Goal: Submit feedback/report problem: Submit feedback/report problem

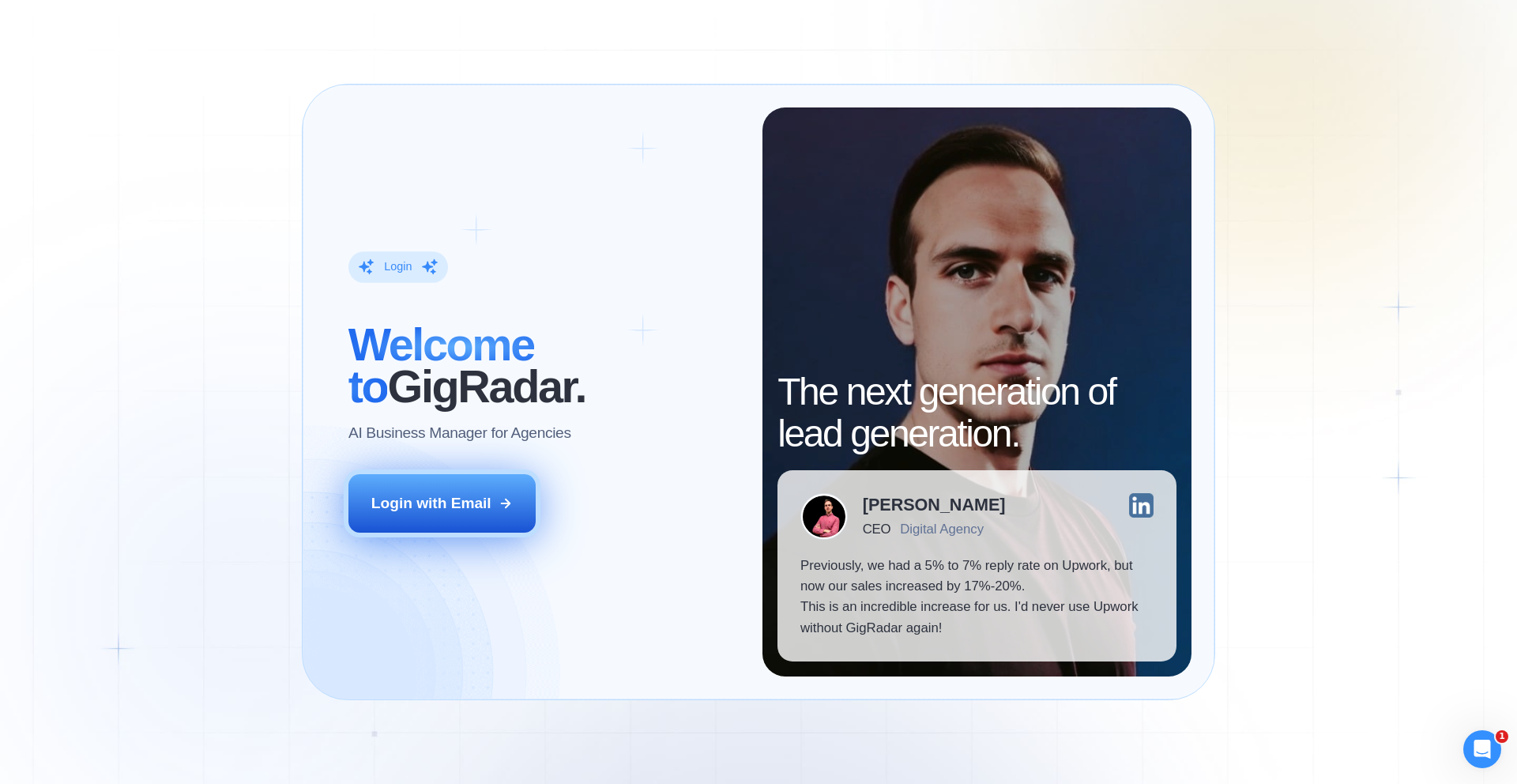
click at [466, 511] on div "Login with Email" at bounding box center [432, 503] width 120 height 21
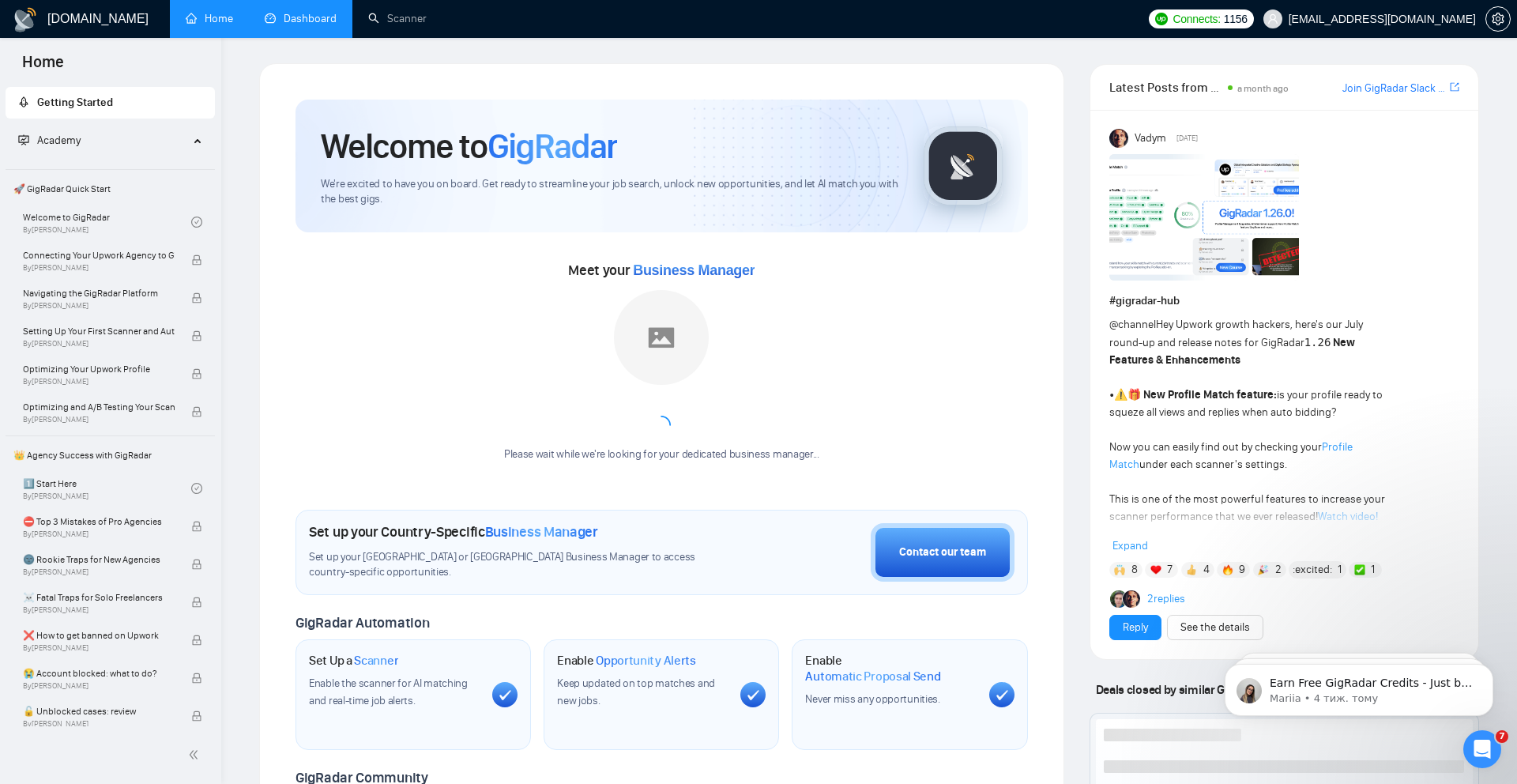
click at [315, 17] on link "Dashboard" at bounding box center [300, 18] width 72 height 13
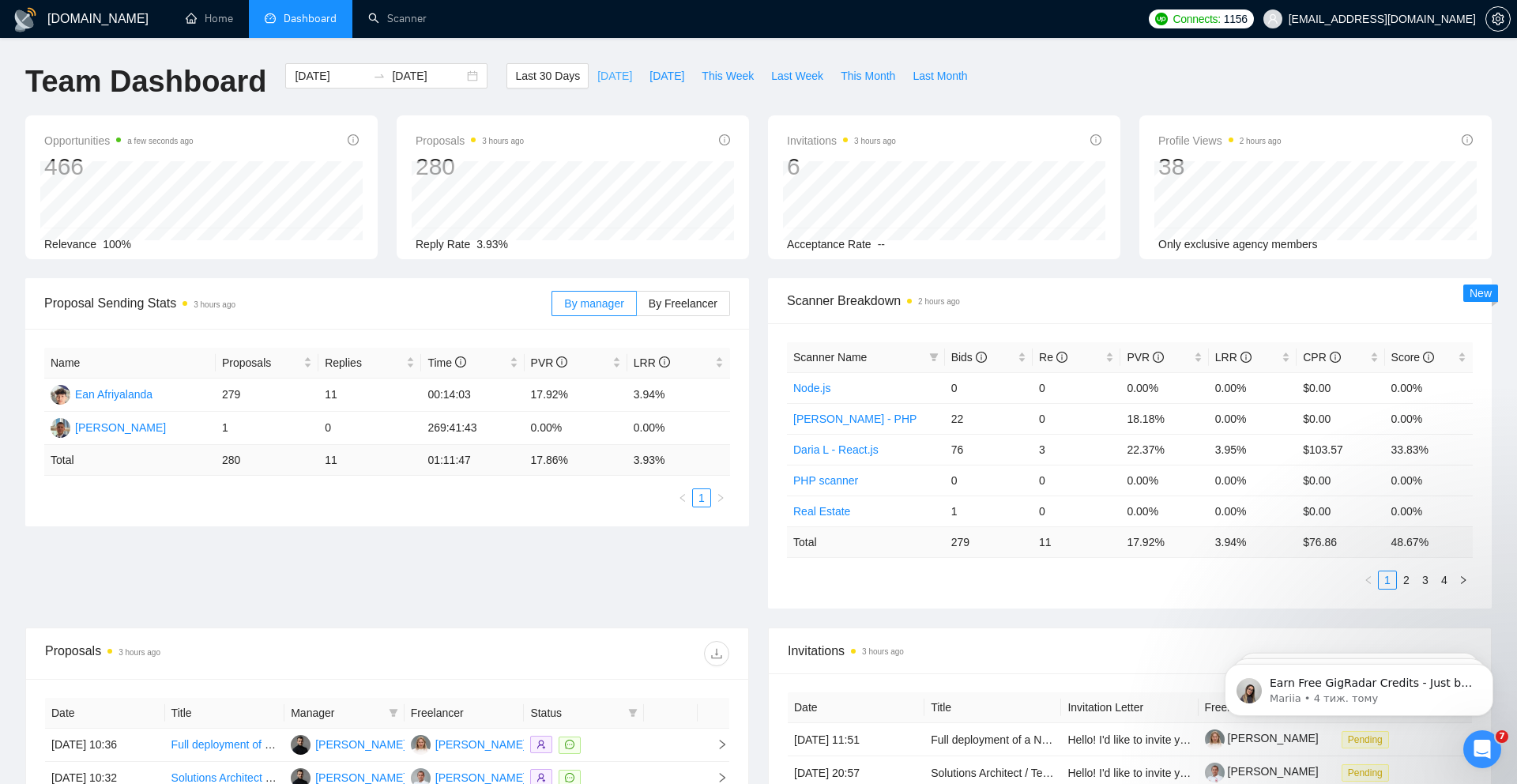
click at [600, 73] on span "[DATE]" at bounding box center [615, 76] width 35 height 17
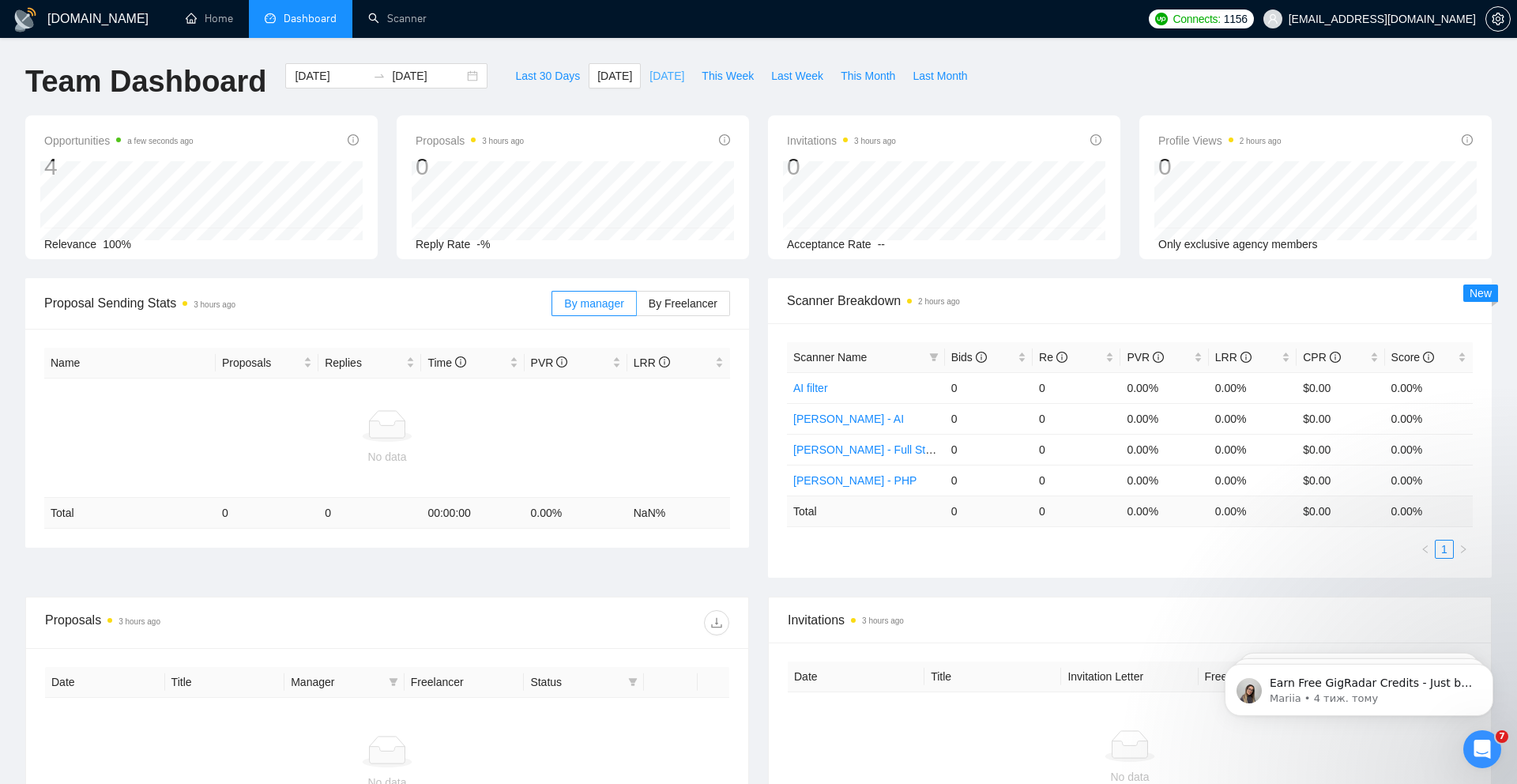
click at [657, 78] on span "[DATE]" at bounding box center [667, 76] width 35 height 17
type input "2025-09-22"
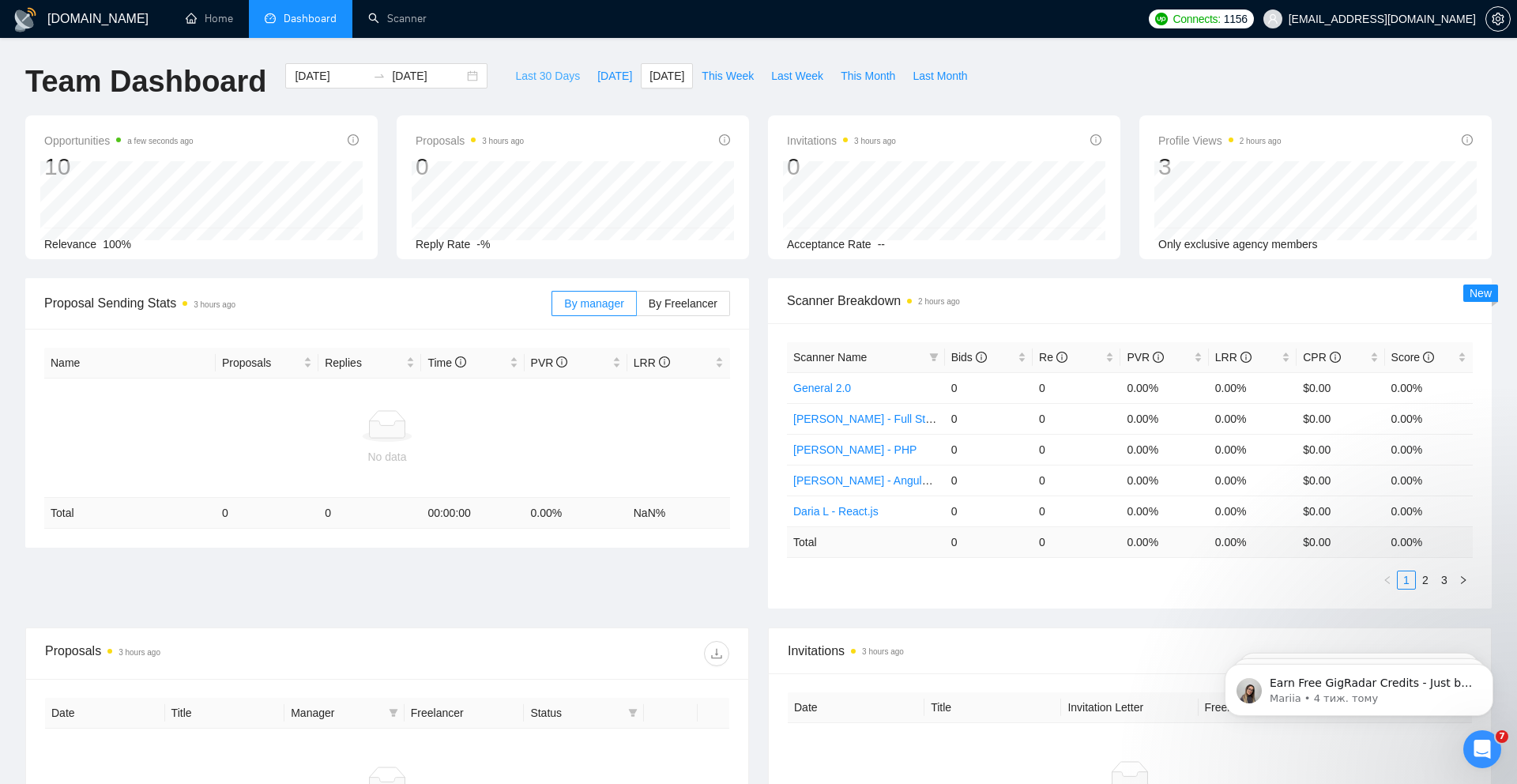
click at [523, 74] on span "Last 30 Days" at bounding box center [548, 76] width 65 height 17
type input "2025-08-24"
type input "2025-09-23"
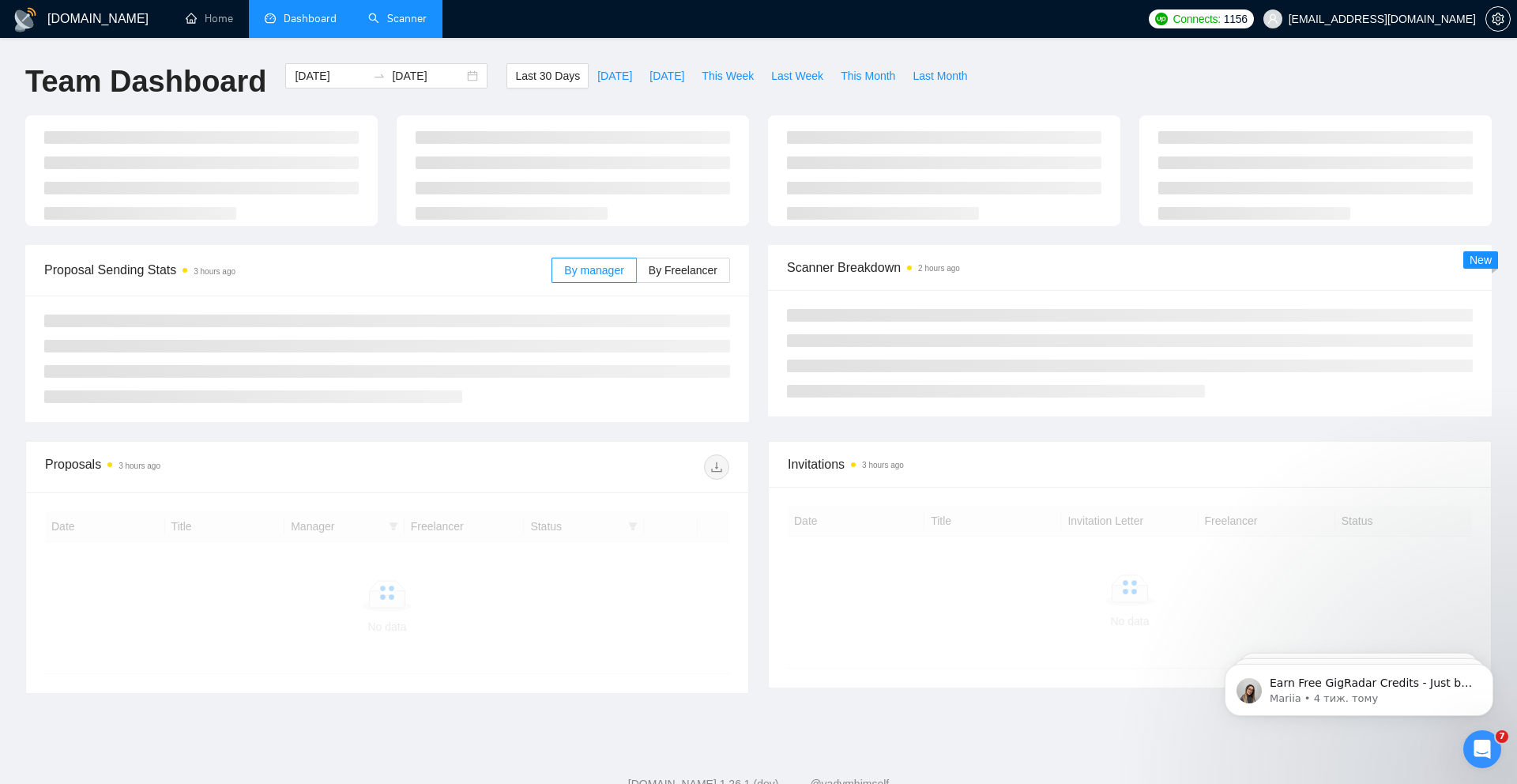
click at [383, 25] on link "Scanner" at bounding box center [398, 18] width 58 height 13
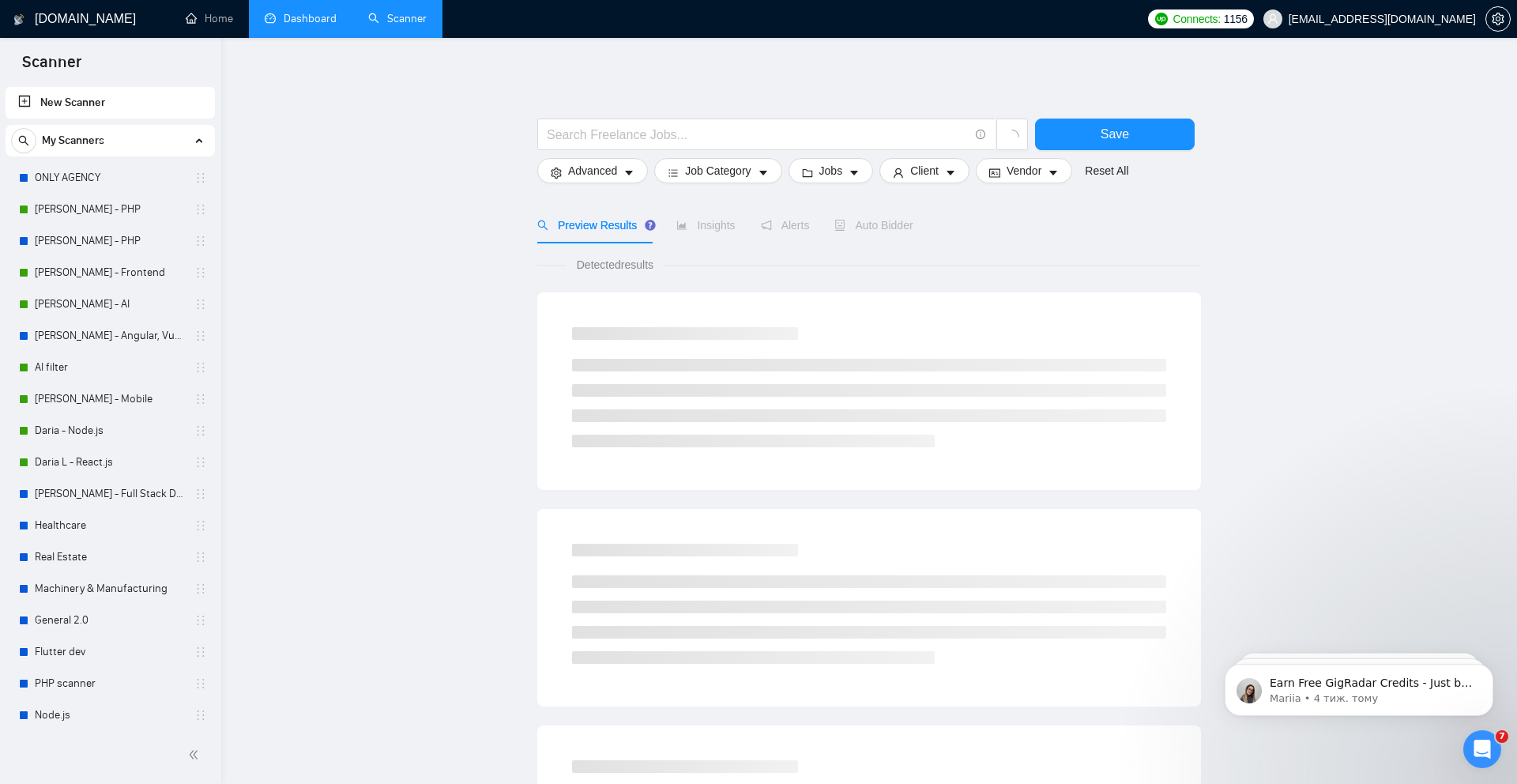
click at [315, 17] on link "Dashboard" at bounding box center [300, 18] width 72 height 13
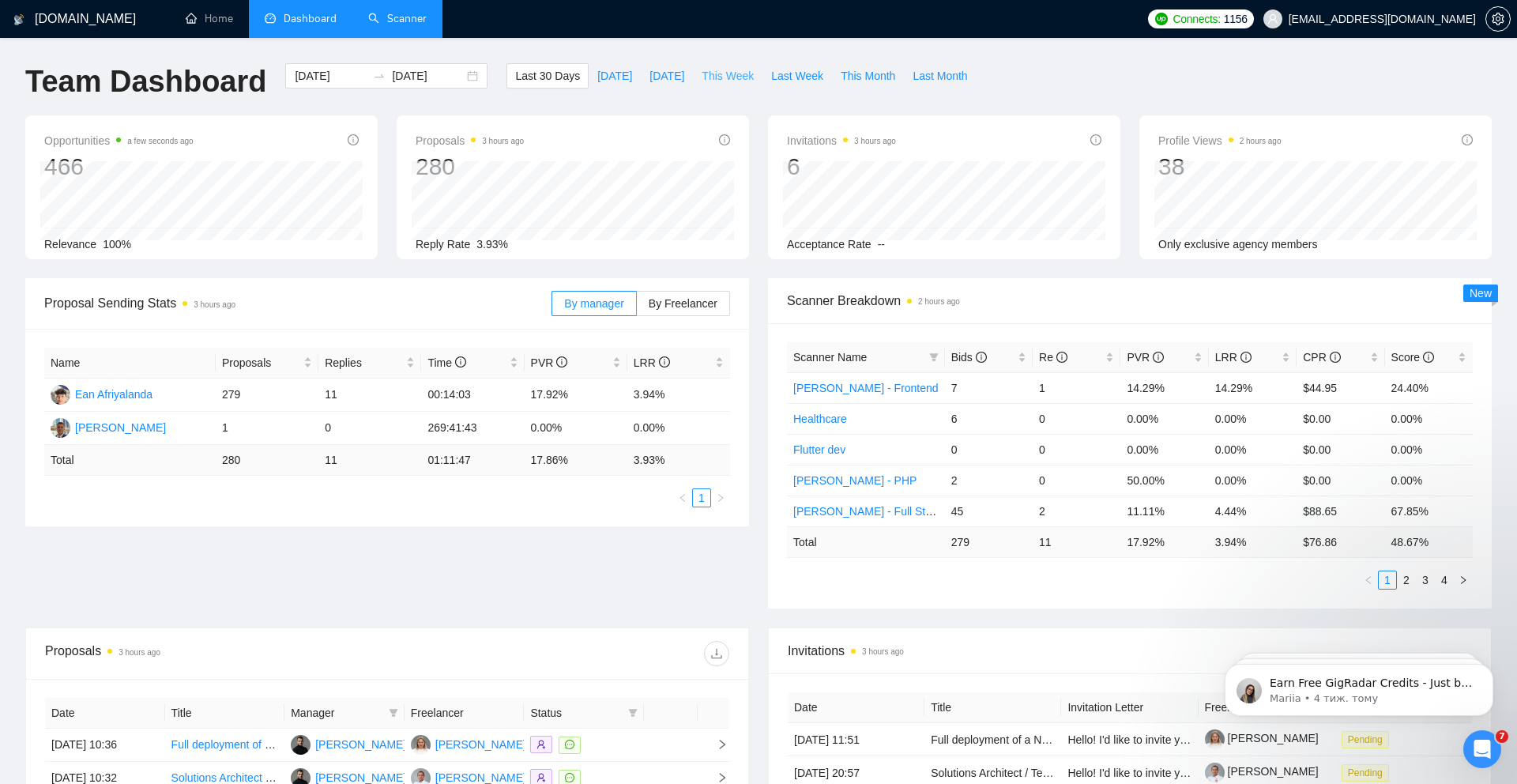
click at [738, 81] on span "This Week" at bounding box center [728, 76] width 52 height 17
type input "2025-09-22"
type input "2025-09-28"
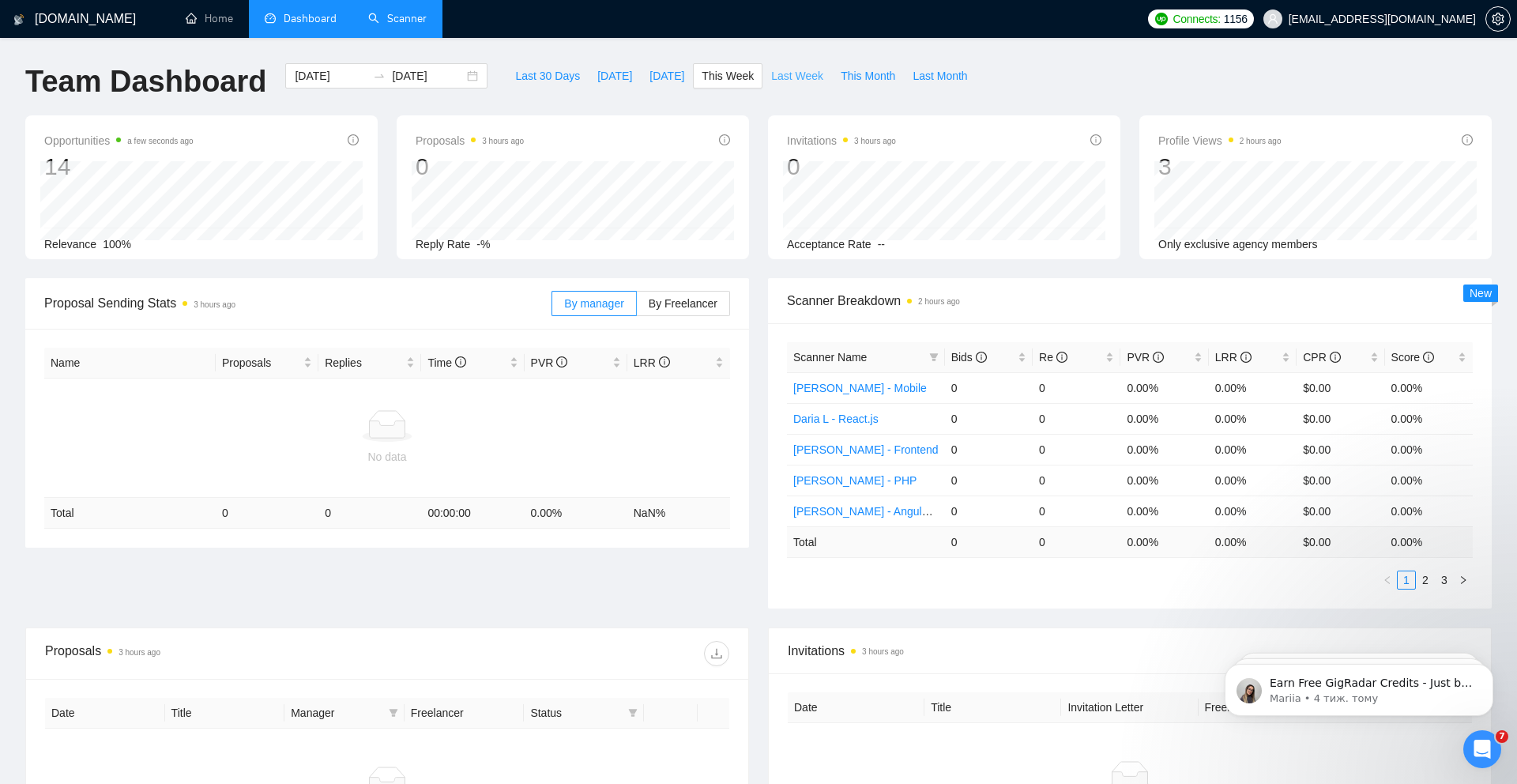
click at [802, 78] on span "Last Week" at bounding box center [798, 76] width 52 height 17
type input "2025-09-15"
type input "2025-09-21"
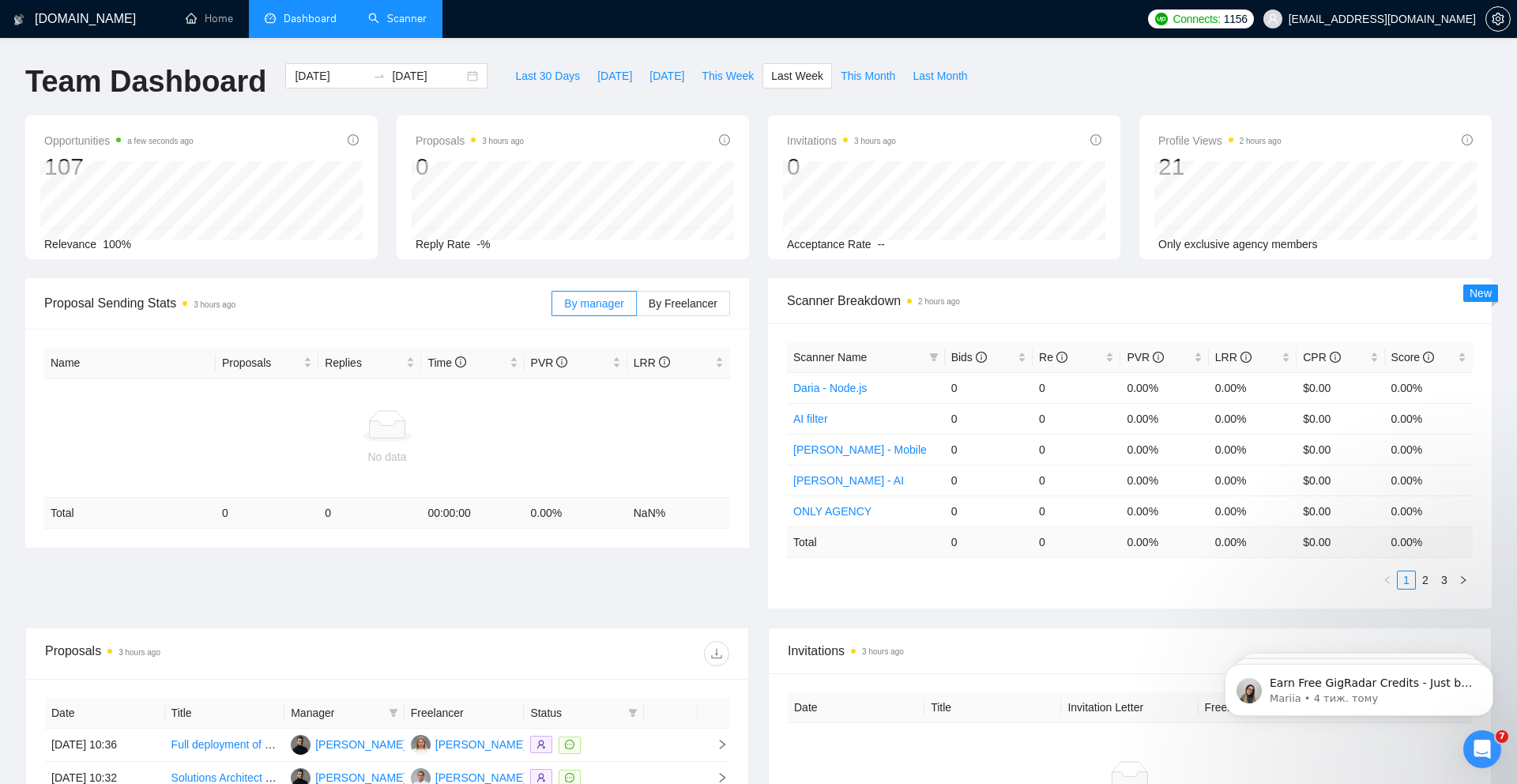
click at [406, 24] on link "Scanner" at bounding box center [398, 18] width 58 height 13
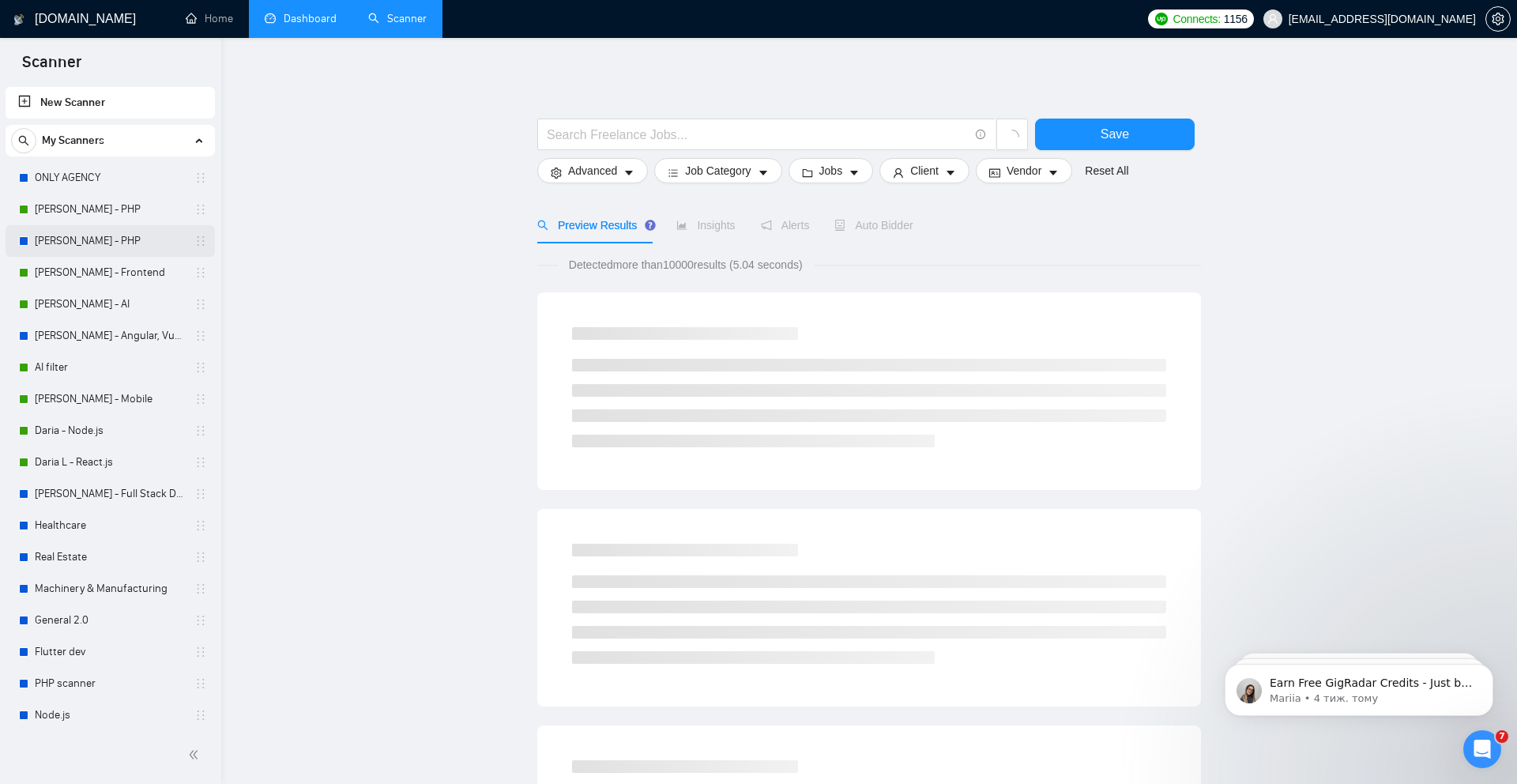
click at [85, 243] on link "Oleksii K. - PHP" at bounding box center [110, 241] width 150 height 32
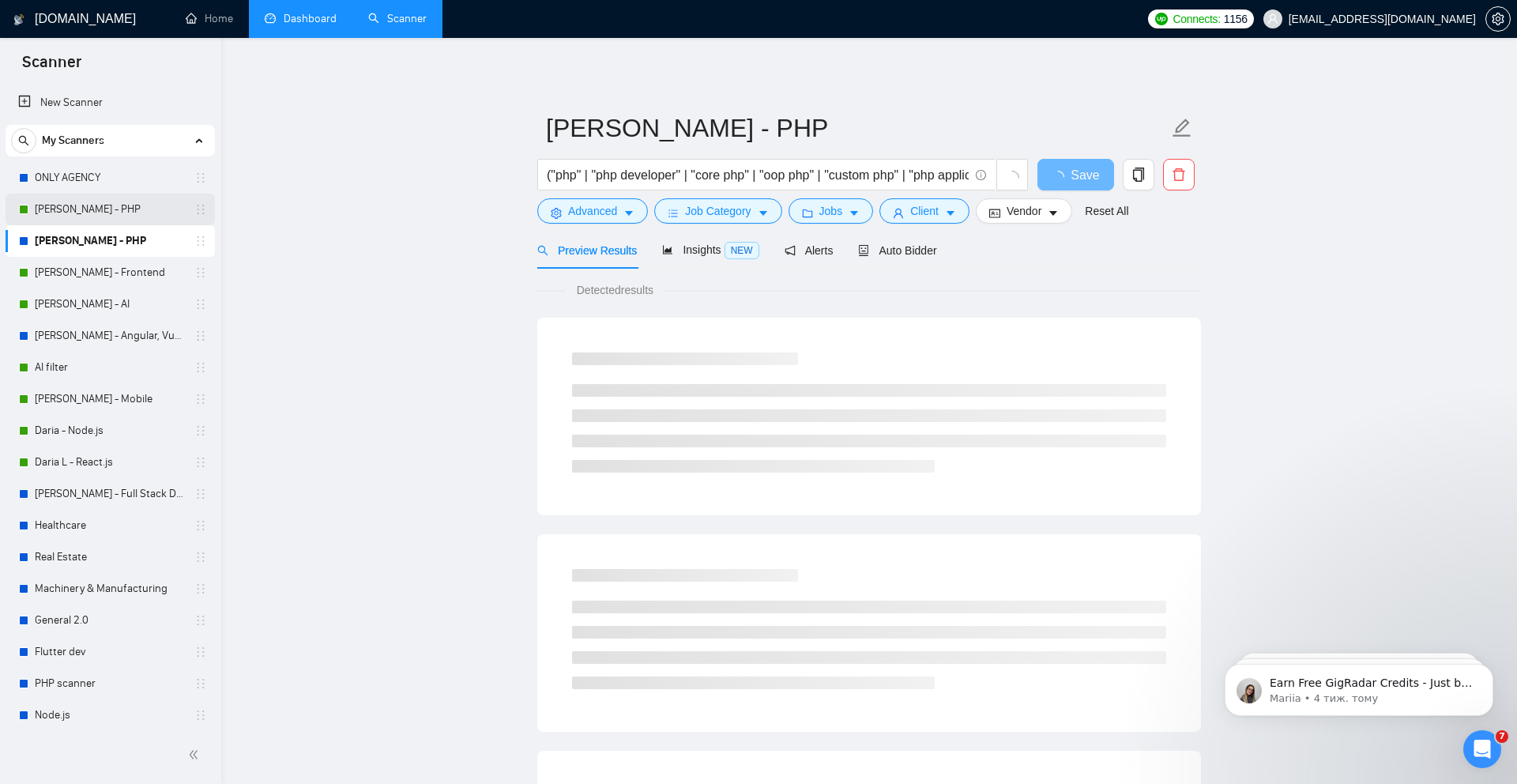
click at [89, 216] on link "Alexander G. - PHP" at bounding box center [110, 209] width 150 height 32
click at [905, 254] on span "Auto Bidder" at bounding box center [897, 251] width 78 height 13
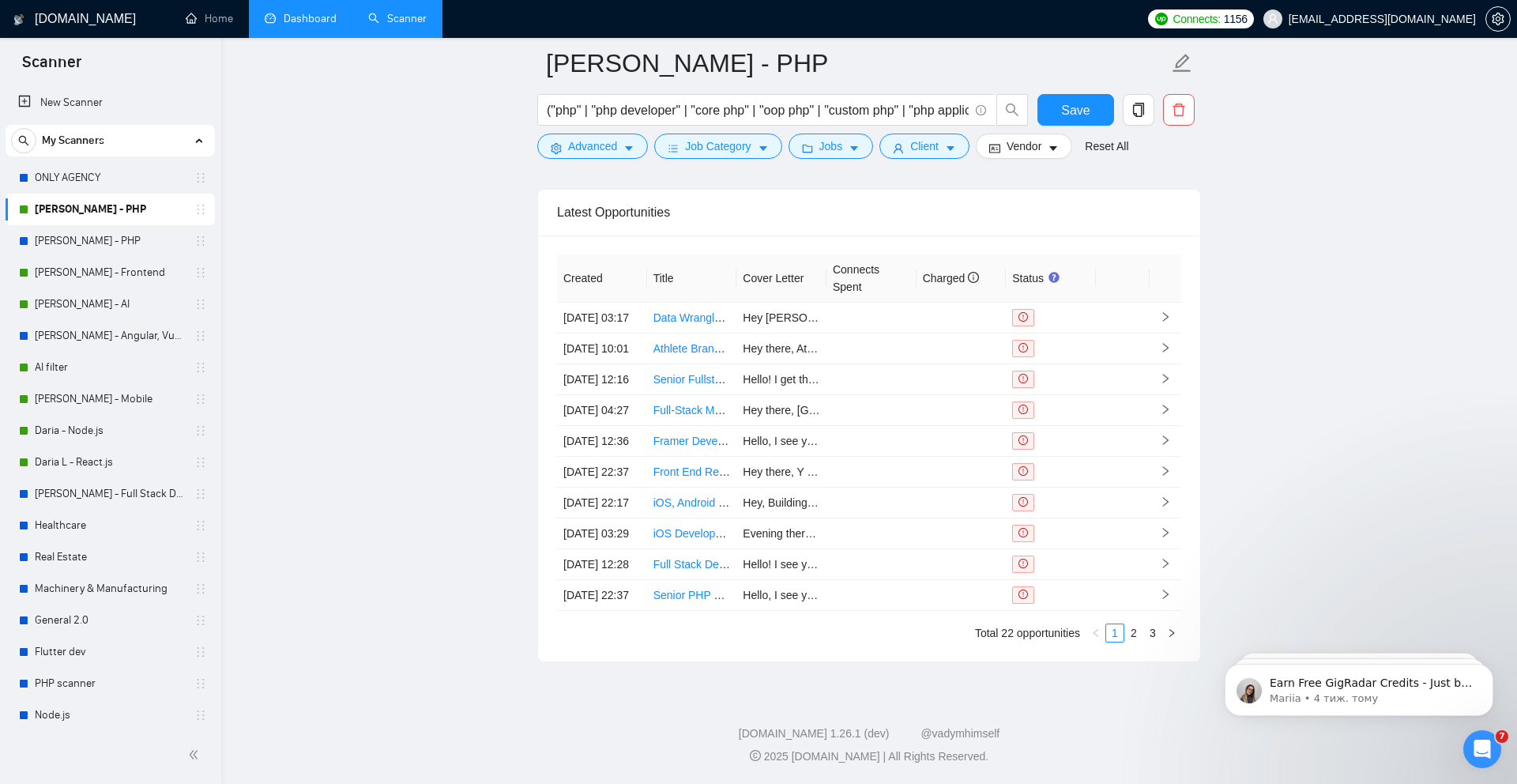
scroll to position [4054, 0]
click at [1494, 756] on div "Відкрити програму для спілкування Intercom" at bounding box center [1480, 747] width 52 height 52
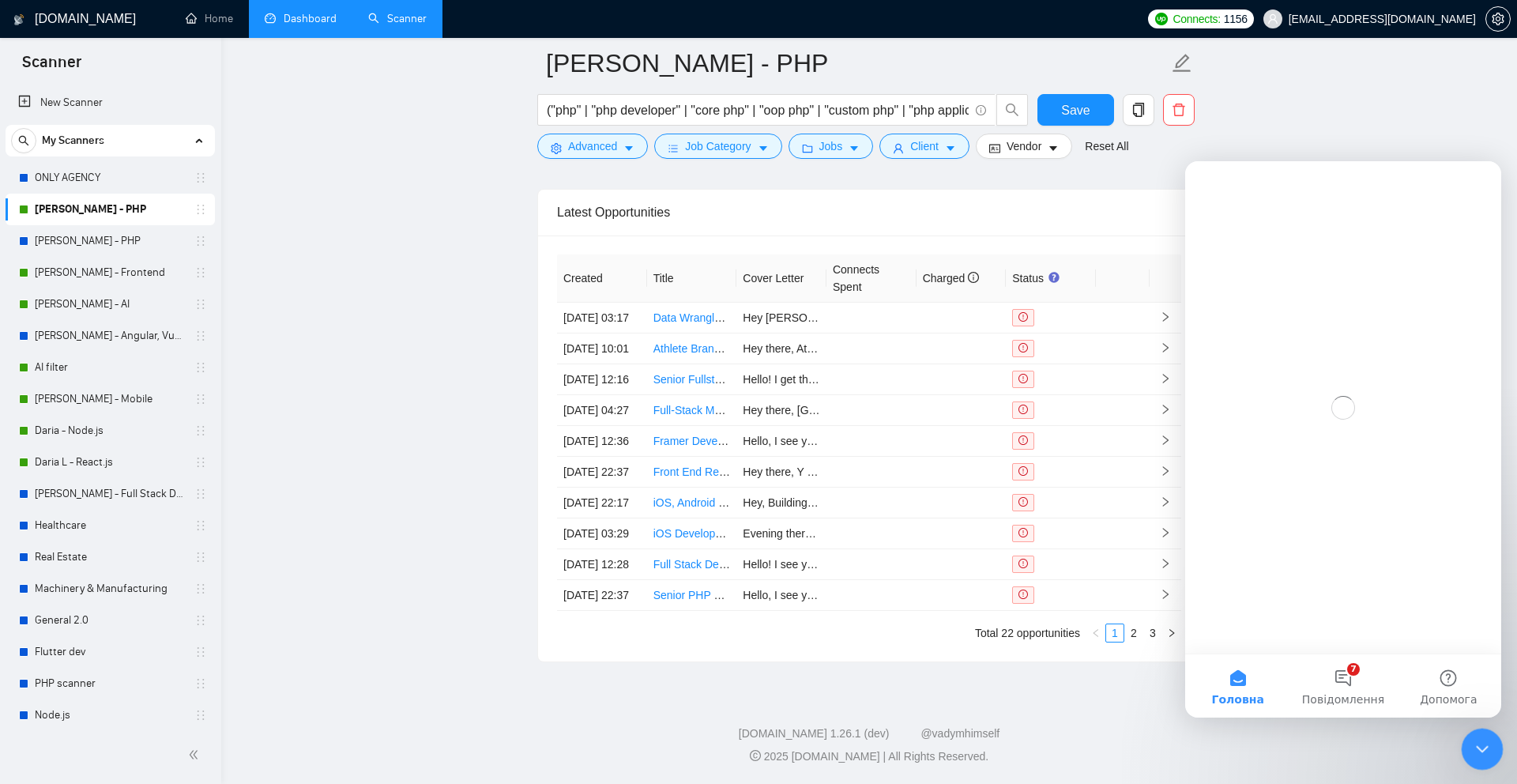
scroll to position [0, 0]
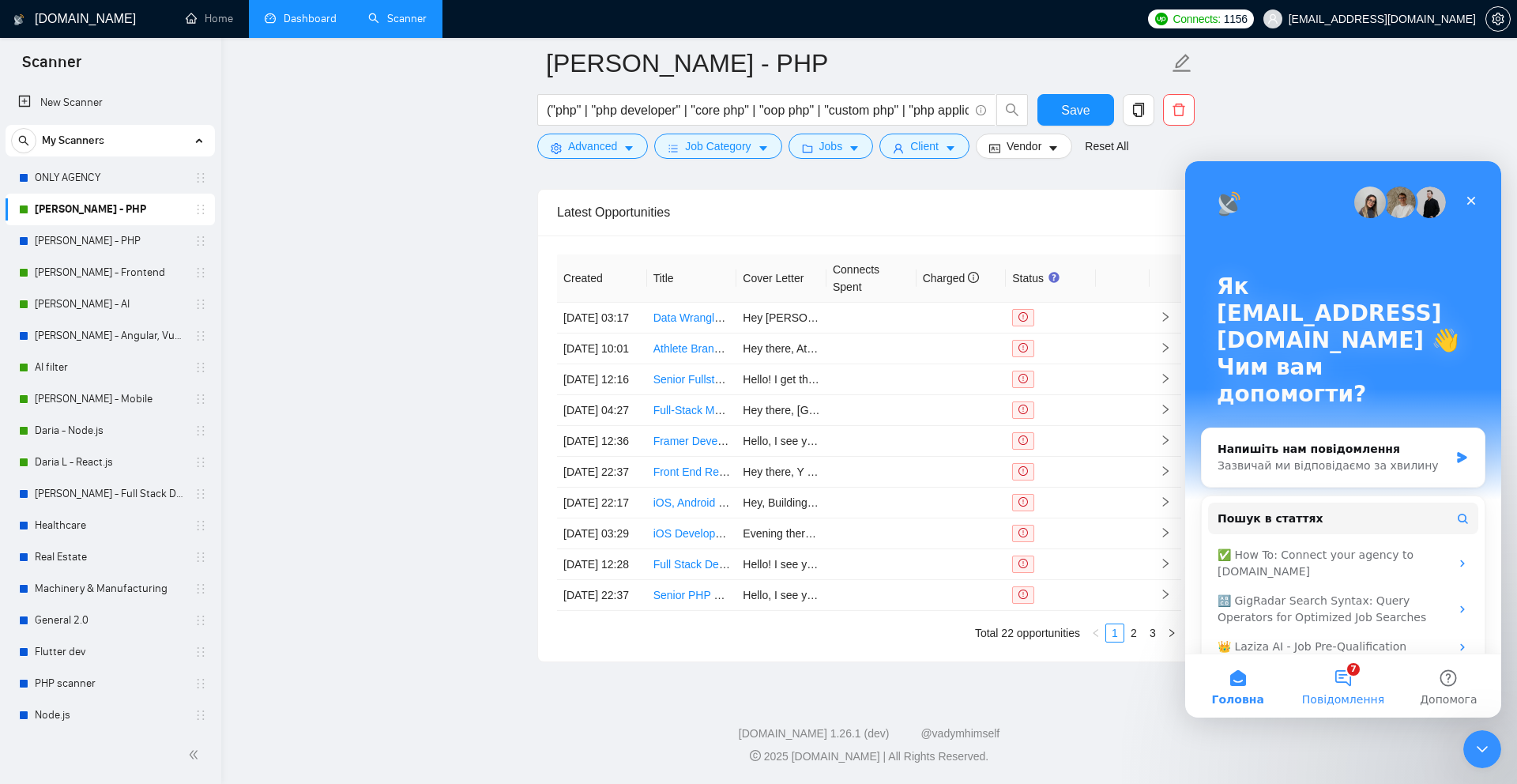
click at [1349, 665] on button "7 Повідомлення" at bounding box center [1342, 686] width 105 height 63
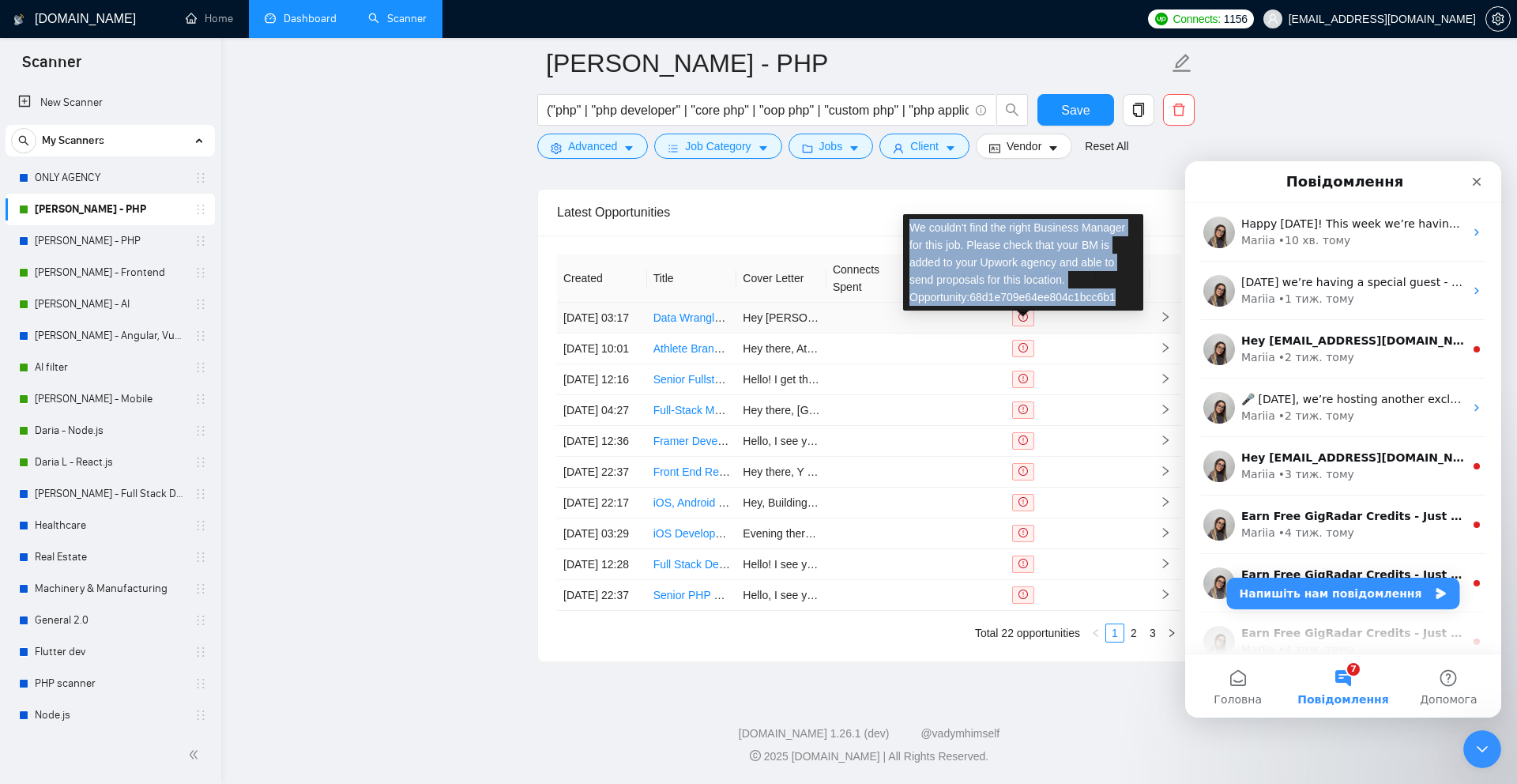
drag, startPoint x: 1134, startPoint y: 266, endPoint x: 900, endPoint y: 190, distance: 246.0
click at [900, 211] on div "We couldn't find the right Business Manager for this job. Please check that you…" at bounding box center [1023, 262] width 247 height 103
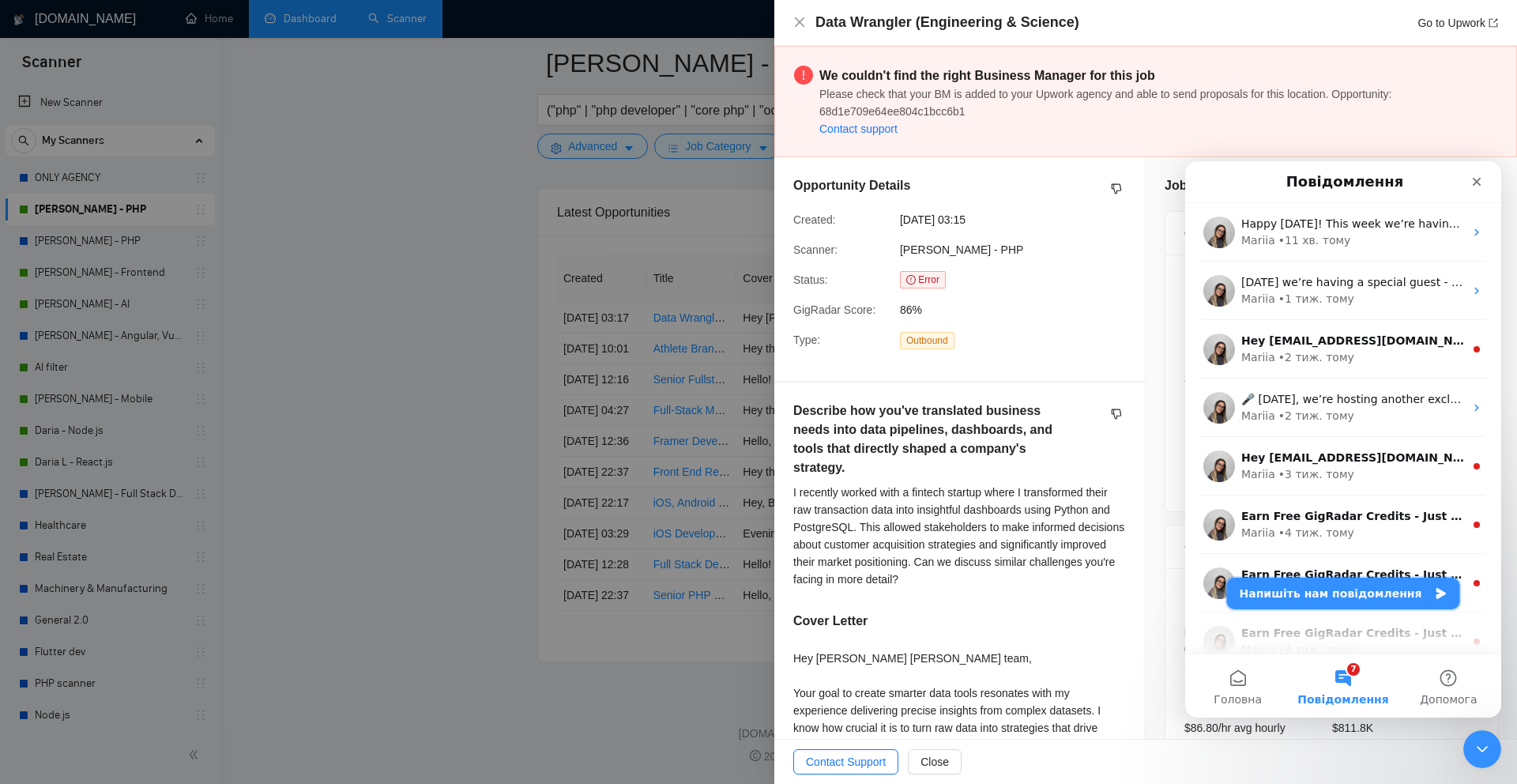
click at [1305, 597] on button "Напишіть нам повідомлення" at bounding box center [1343, 594] width 233 height 32
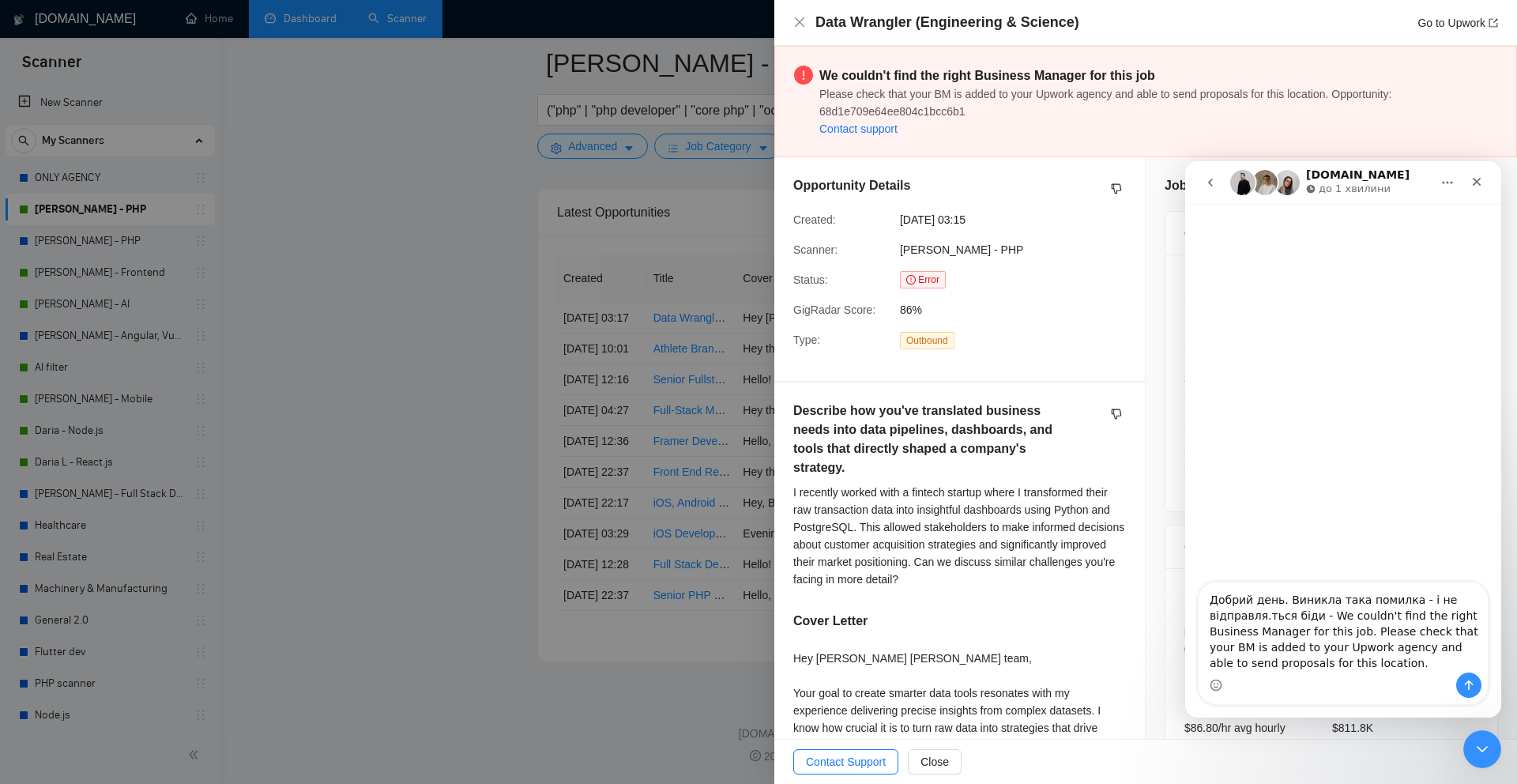
click at [1394, 652] on textarea "Добрий день. Виникла така помилка - і не відправля.ться біди - We couldn't find…" at bounding box center [1343, 628] width 289 height 90
type textarea "Добрий день. Виникла така помилка - і не відправля.ться біди - We couldn't find…"
click at [1474, 687] on icon "Надіслати повідомлення…" at bounding box center [1469, 685] width 13 height 13
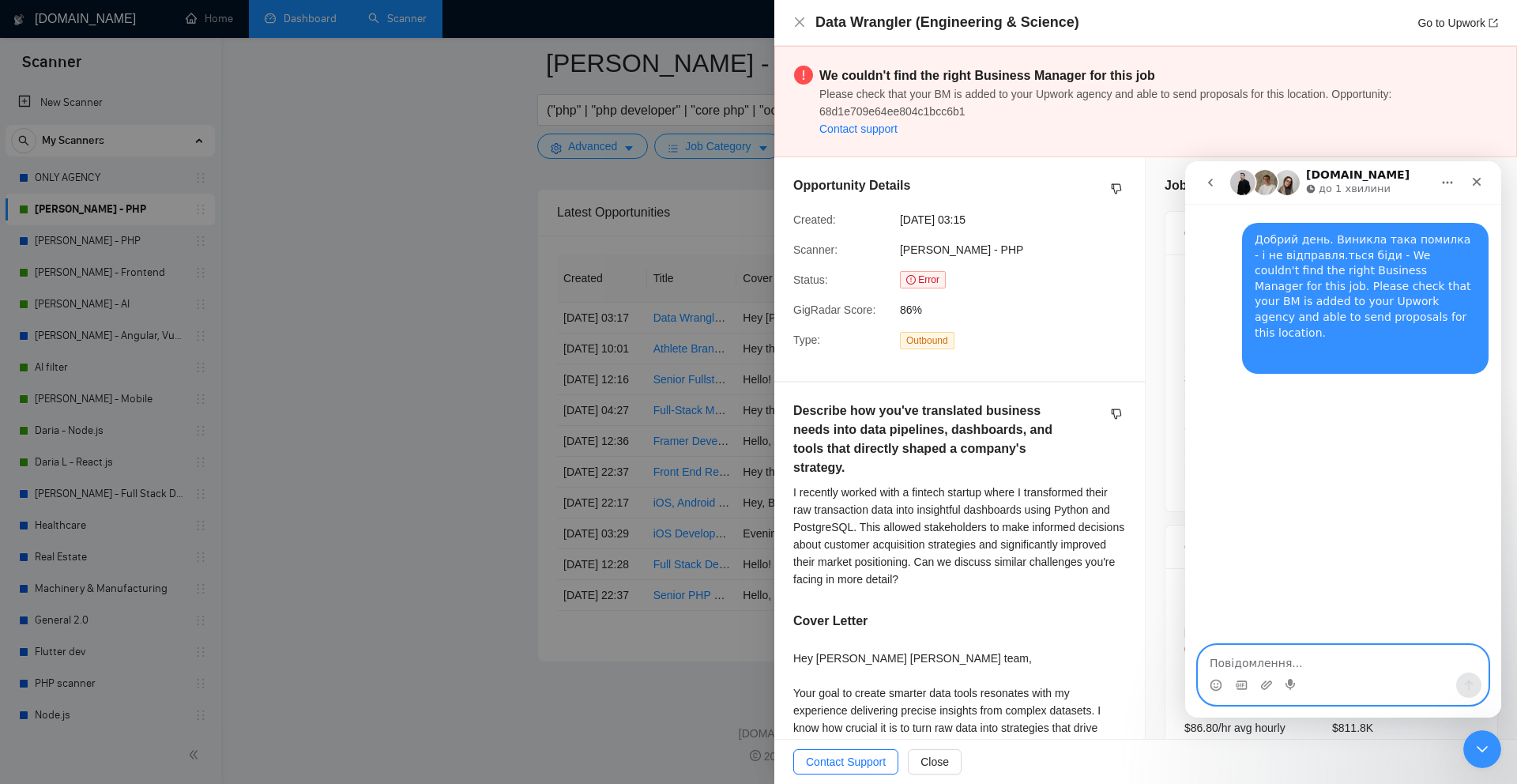
click at [1277, 665] on textarea "Повідомлення..." at bounding box center [1343, 659] width 289 height 27
type textarea "Б"
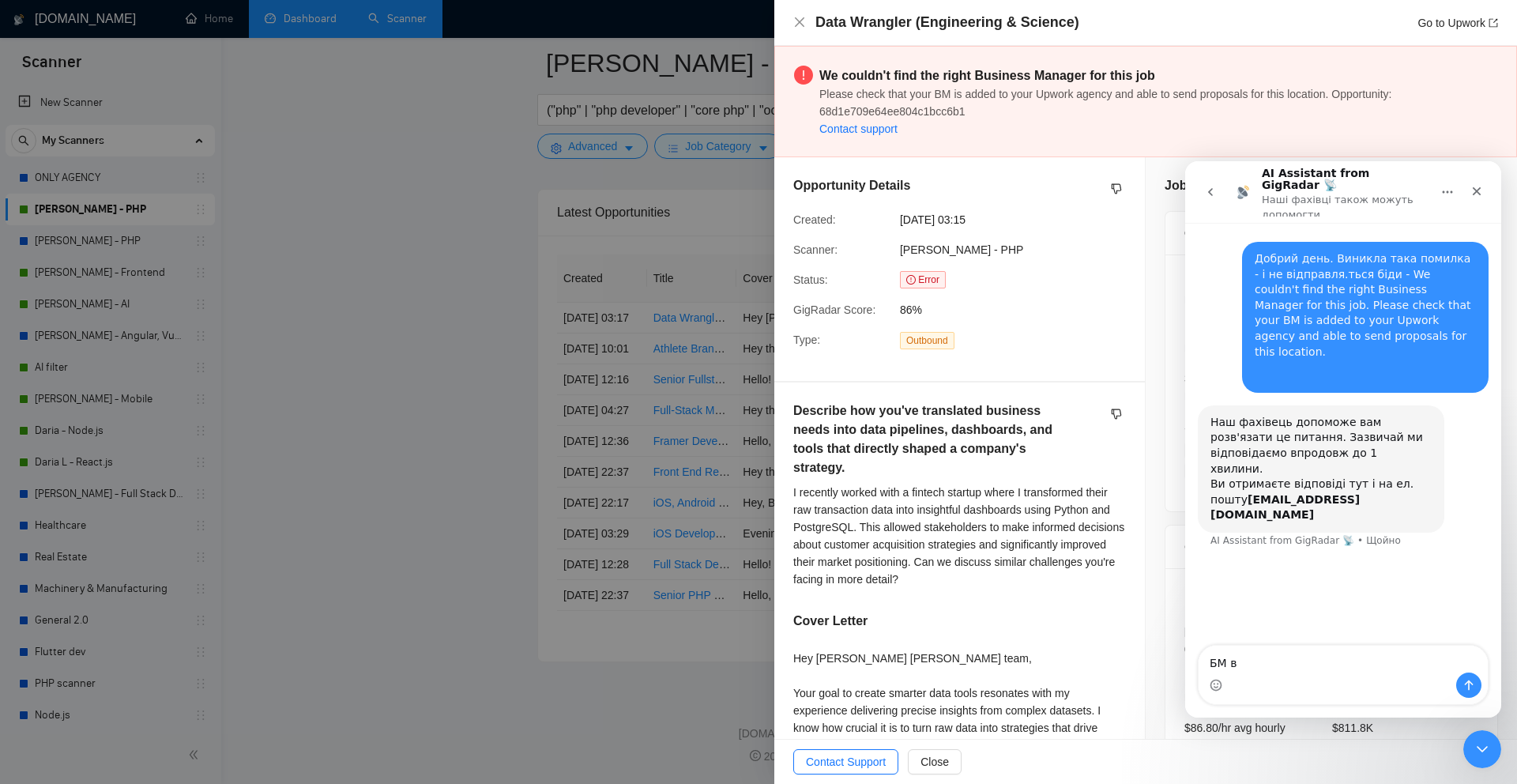
type textarea "БМ в"
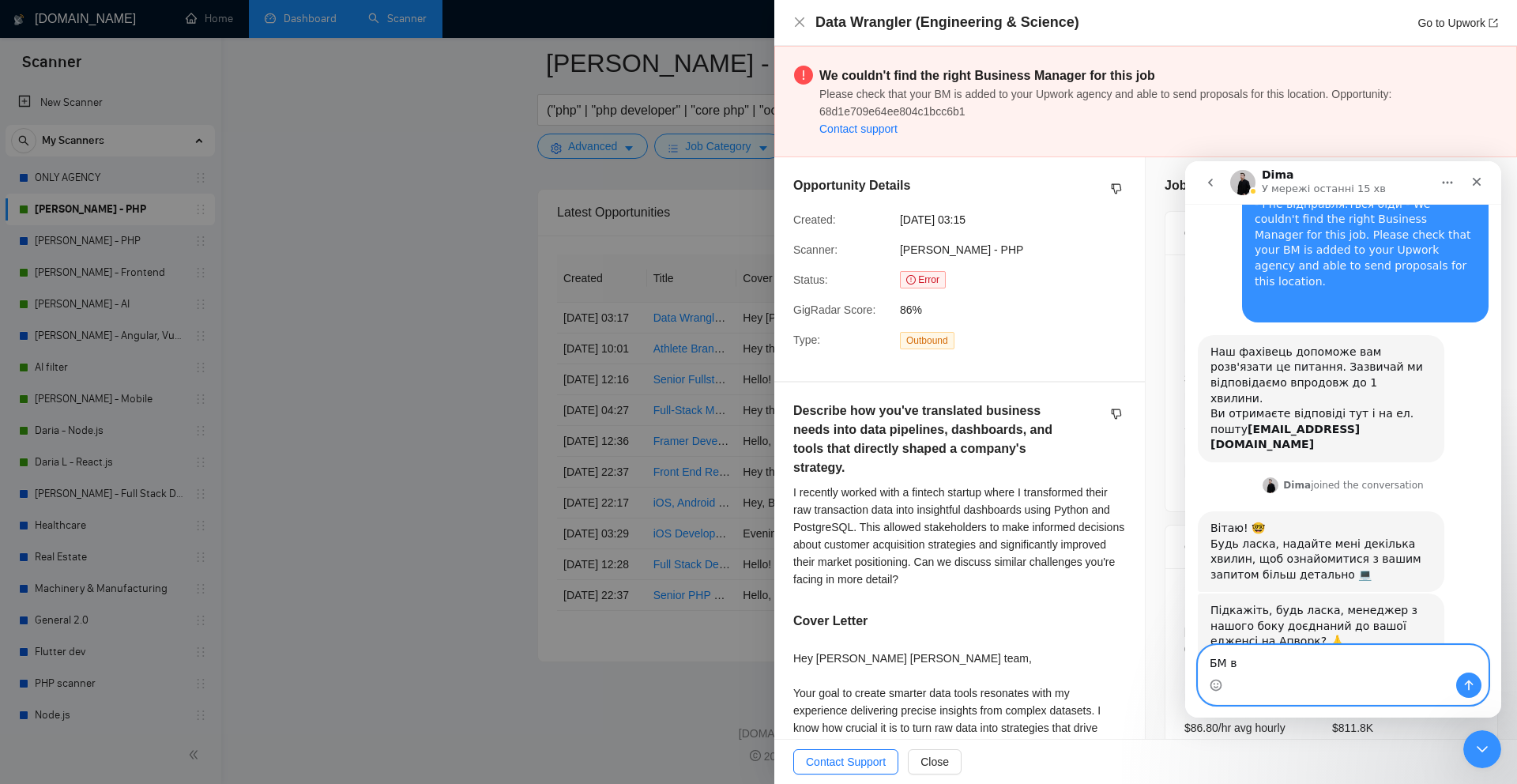
scroll to position [103, 0]
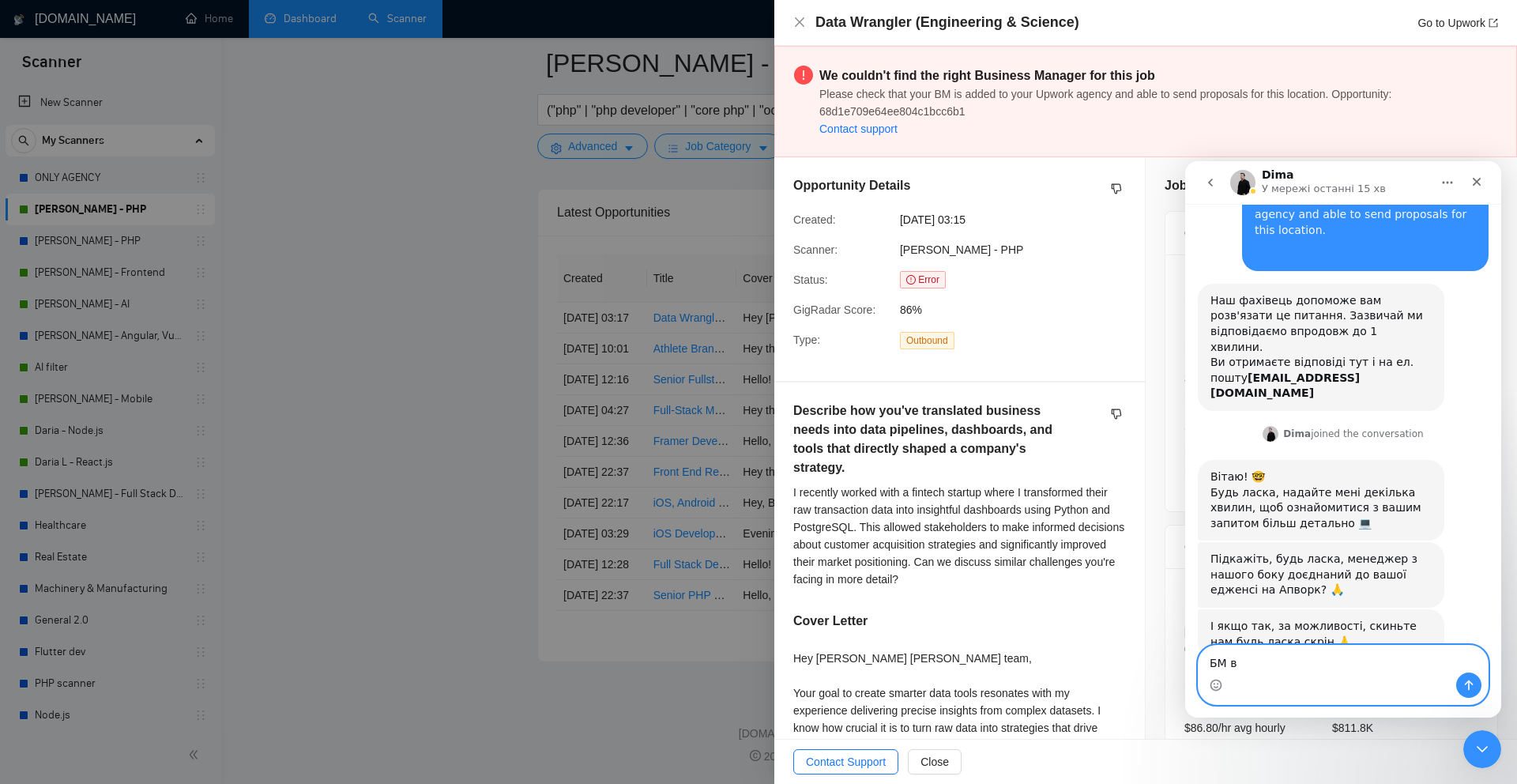
drag, startPoint x: 1267, startPoint y: 662, endPoint x: 1183, endPoint y: 662, distance: 84.0
click at [1185, 662] on html "Dima У мережі останні 15 хв Добрий день. Виникла така помилка - і не відправля.…" at bounding box center [1343, 439] width 316 height 556
click at [1261, 685] on icon "Завантажити вкладений файл" at bounding box center [1266, 684] width 11 height 9
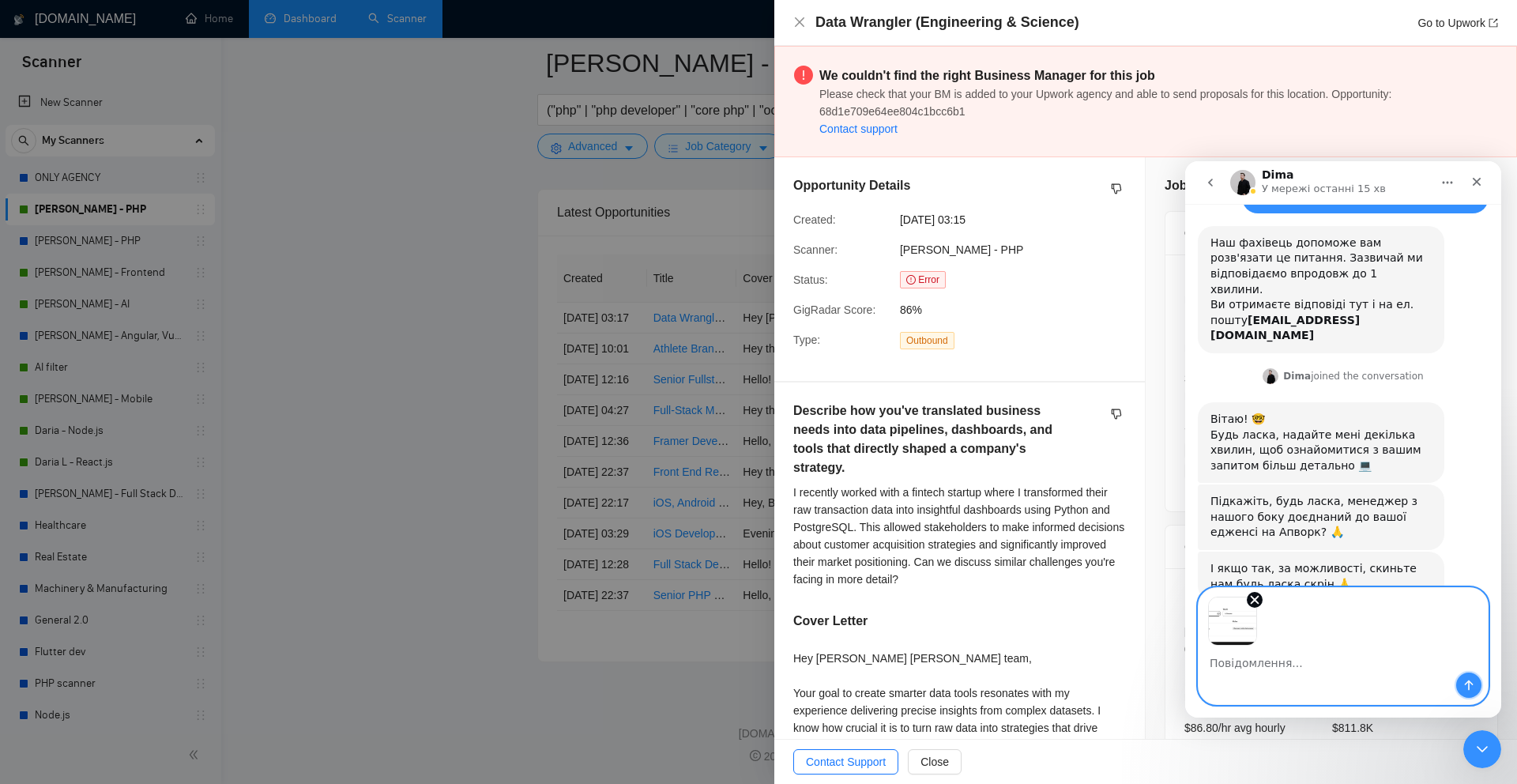
click at [1470, 682] on icon "Надіслати повідомлення…" at bounding box center [1469, 685] width 9 height 10
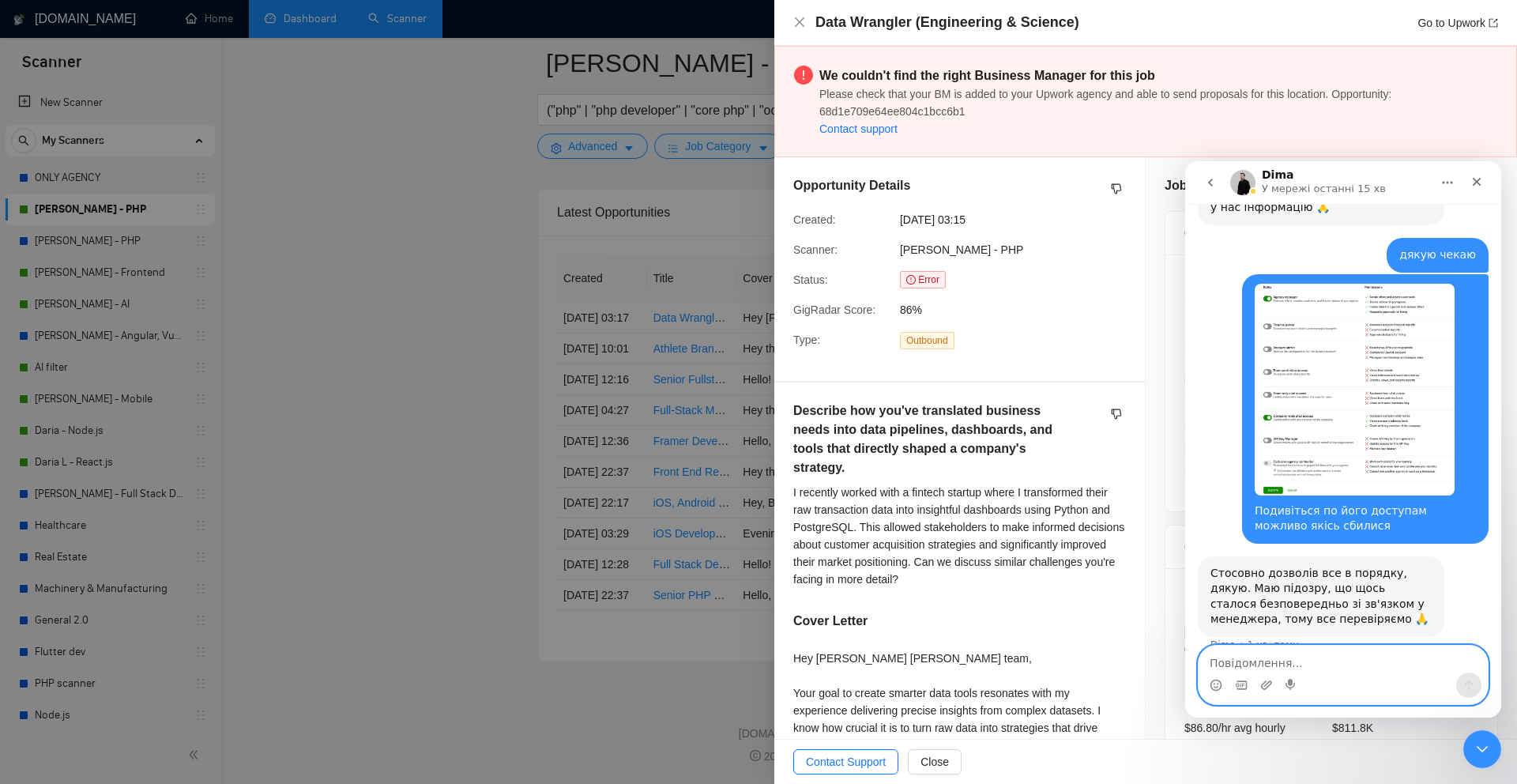
scroll to position [723, 0]
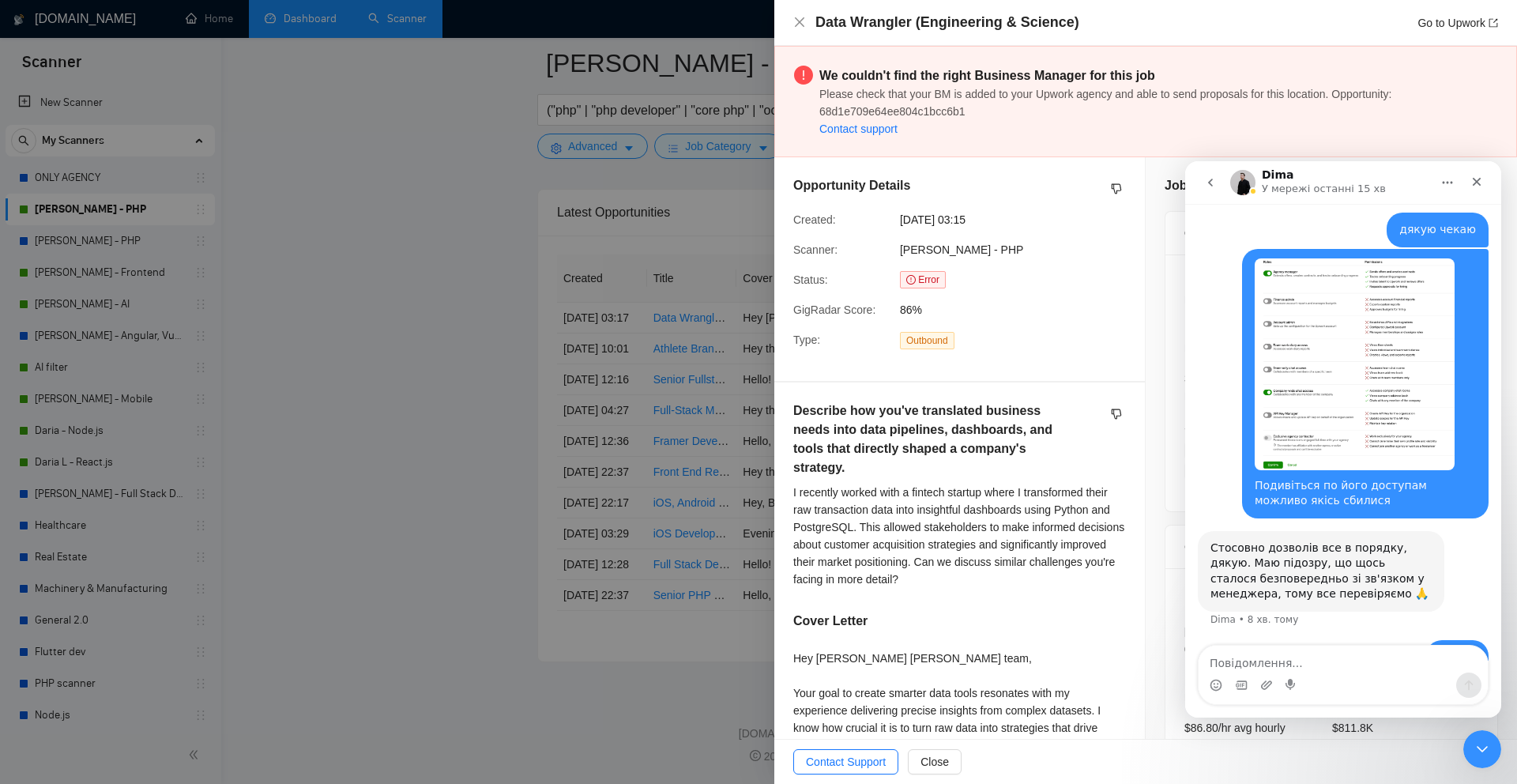
click at [502, 269] on div at bounding box center [758, 392] width 1517 height 784
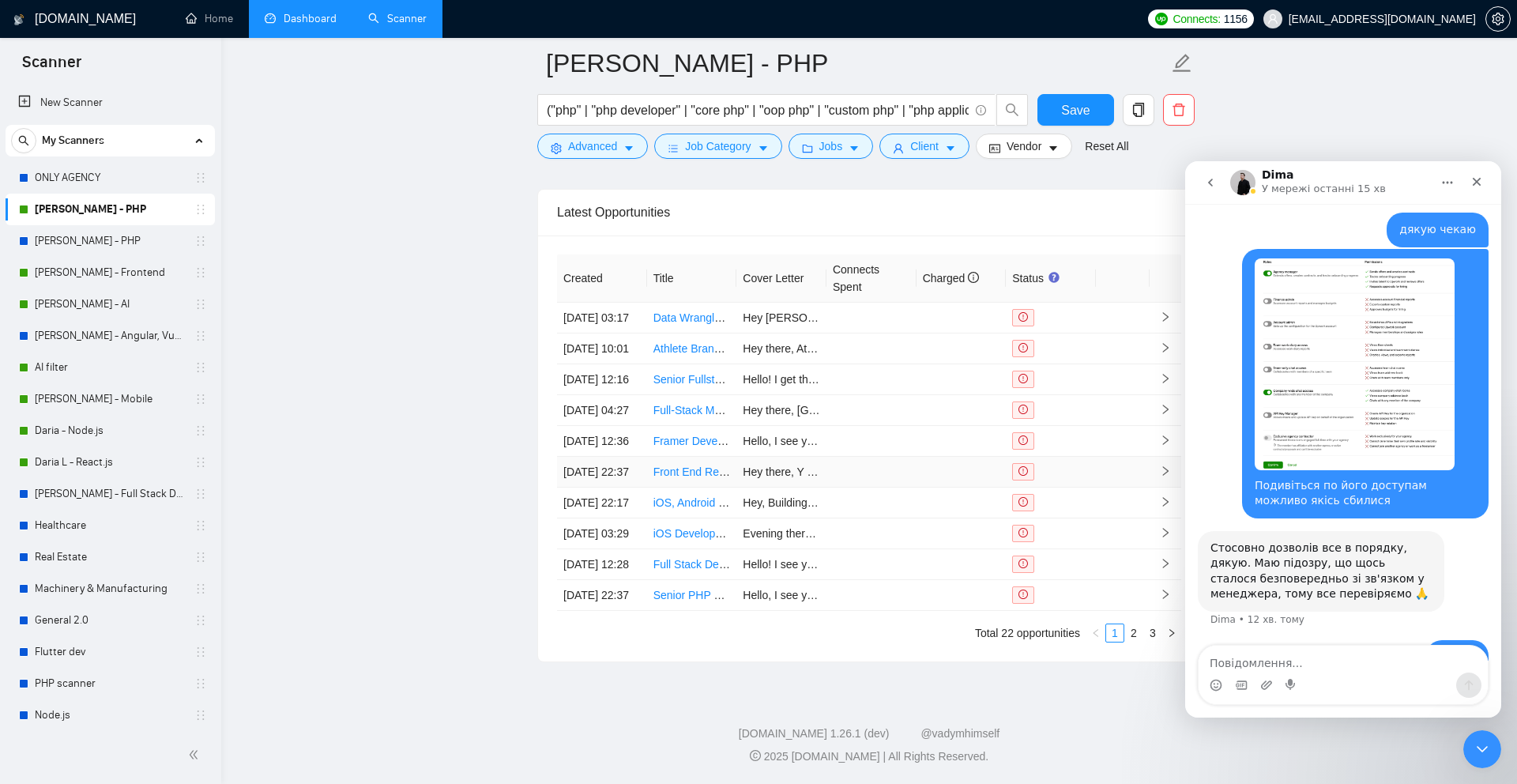
scroll to position [4198, 0]
click at [1129, 628] on link "2" at bounding box center [1134, 633] width 17 height 17
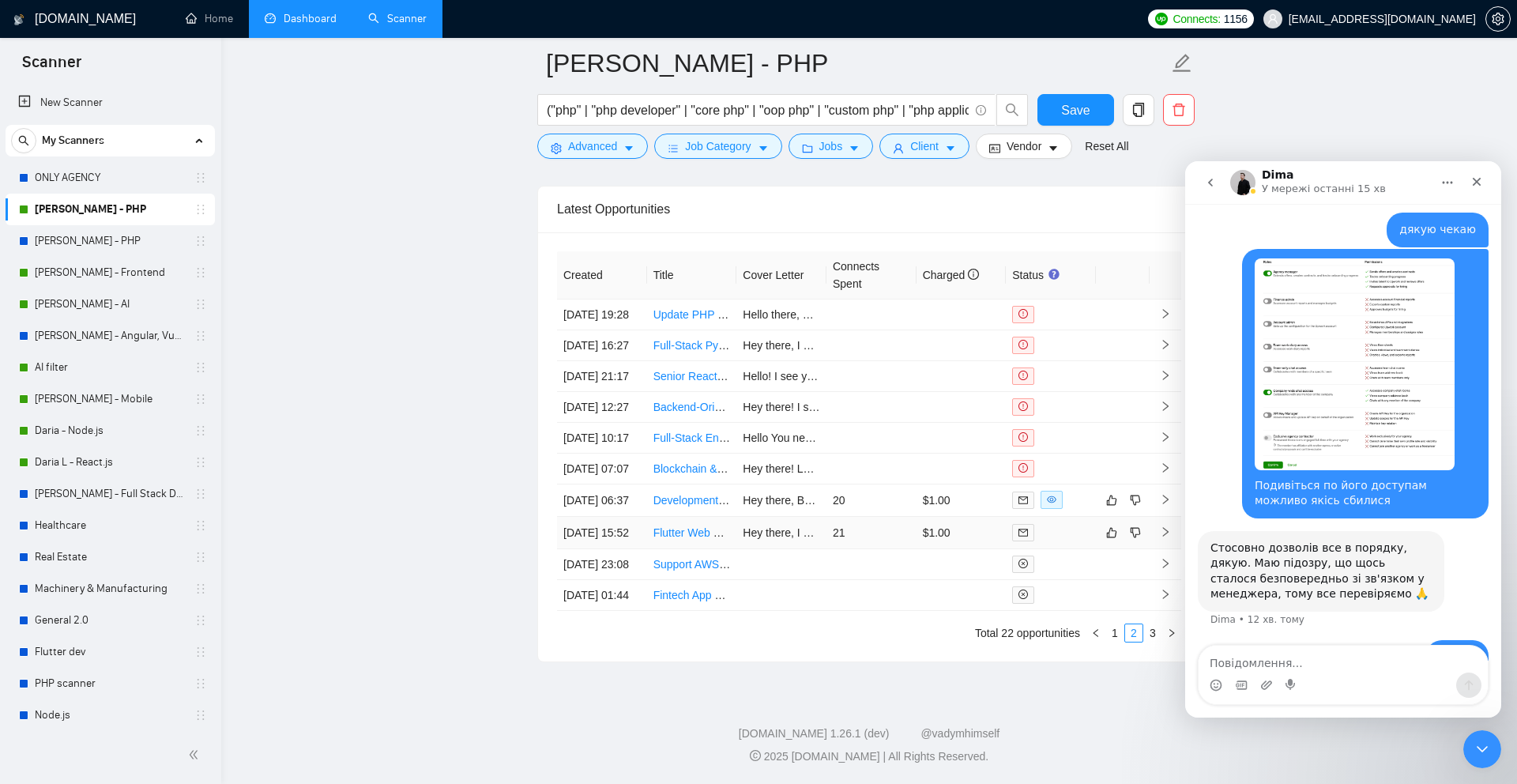
scroll to position [4158, 0]
click at [1114, 642] on link "1" at bounding box center [1115, 633] width 17 height 17
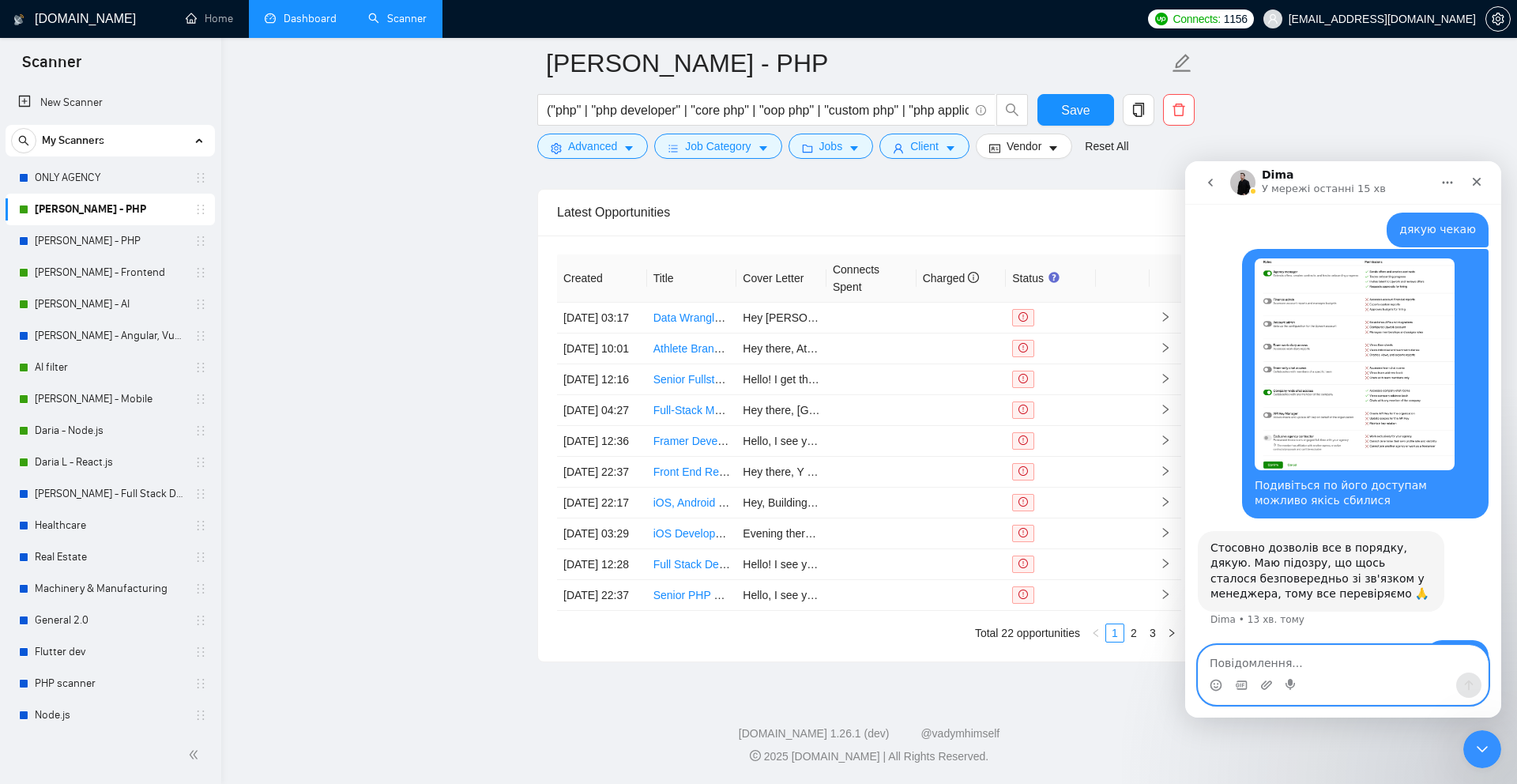
click at [1261, 658] on textarea "Повідомлення..." at bounding box center [1343, 659] width 289 height 27
drag, startPoint x: 1238, startPoint y: 663, endPoint x: 1198, endPoint y: 663, distance: 40.0
click at [1198, 663] on div "Ну і подивился на г Ну і подивился на г" at bounding box center [1343, 675] width 291 height 60
click at [1312, 662] on textarea "Подивился на г" at bounding box center [1343, 659] width 289 height 27
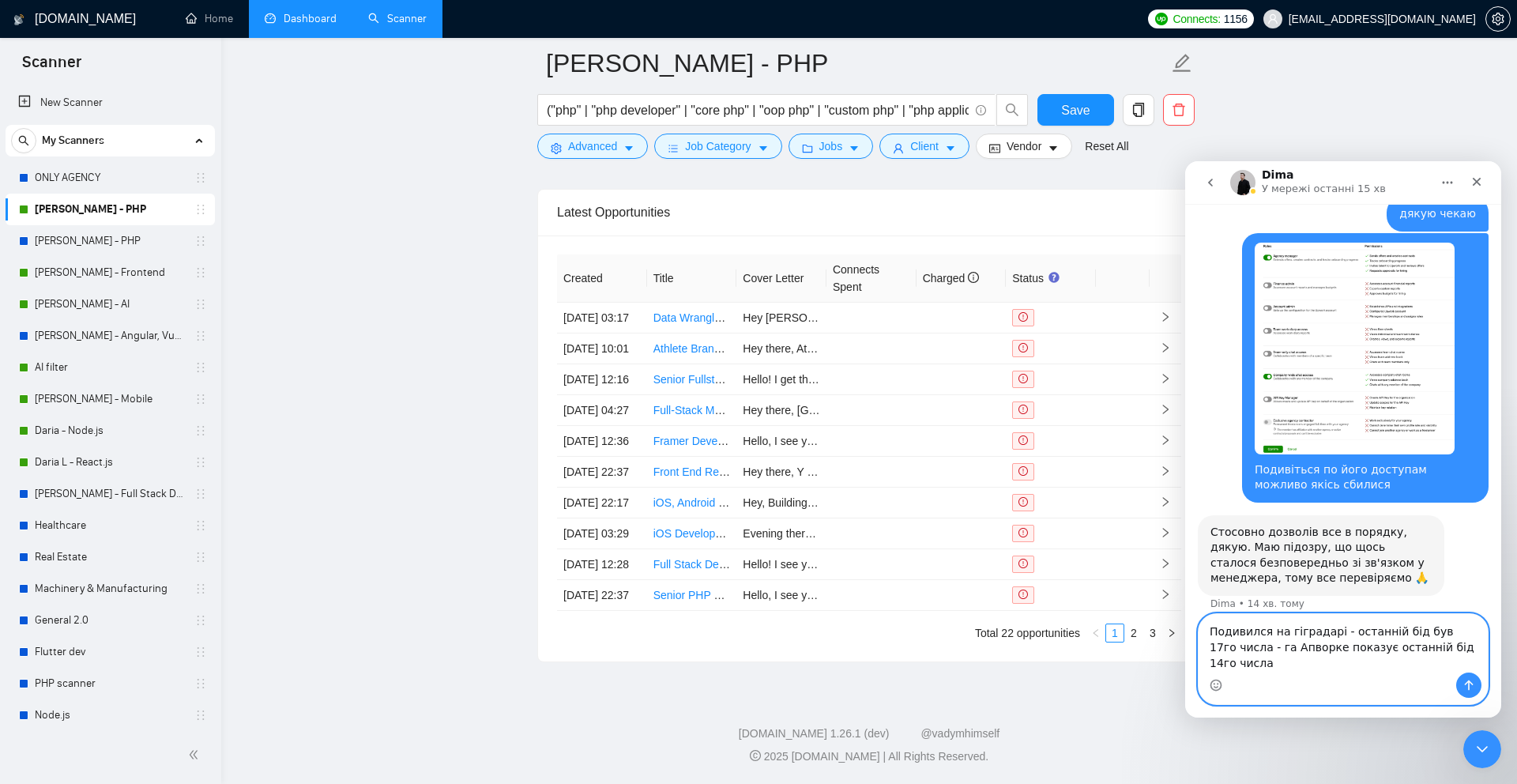
scroll to position [755, 0]
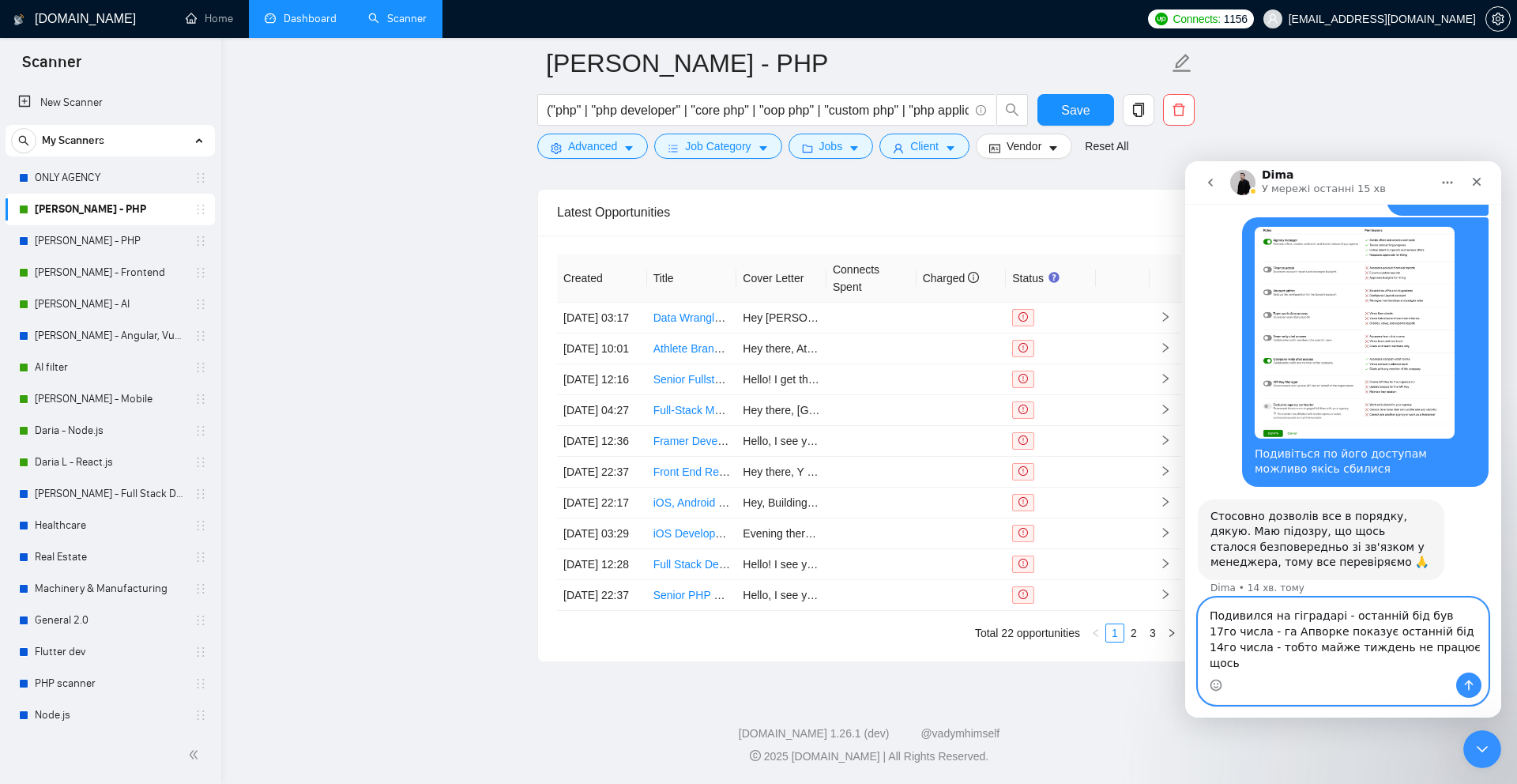
click at [1255, 628] on textarea "Подивился на гіградарі - останній бід був 17го числа - га Апворке показує остан…" at bounding box center [1343, 635] width 289 height 74
click at [1255, 646] on textarea "Подивилися на гіградарі - останній бід був 17го числа - га Апворке показує оста…" at bounding box center [1343, 635] width 289 height 74
type textarea "Подивилися на гіградарі - останній бід був 17го числа - на Апворке показує оста…"
click at [1471, 684] on icon "Надіслати повідомлення…" at bounding box center [1469, 685] width 13 height 13
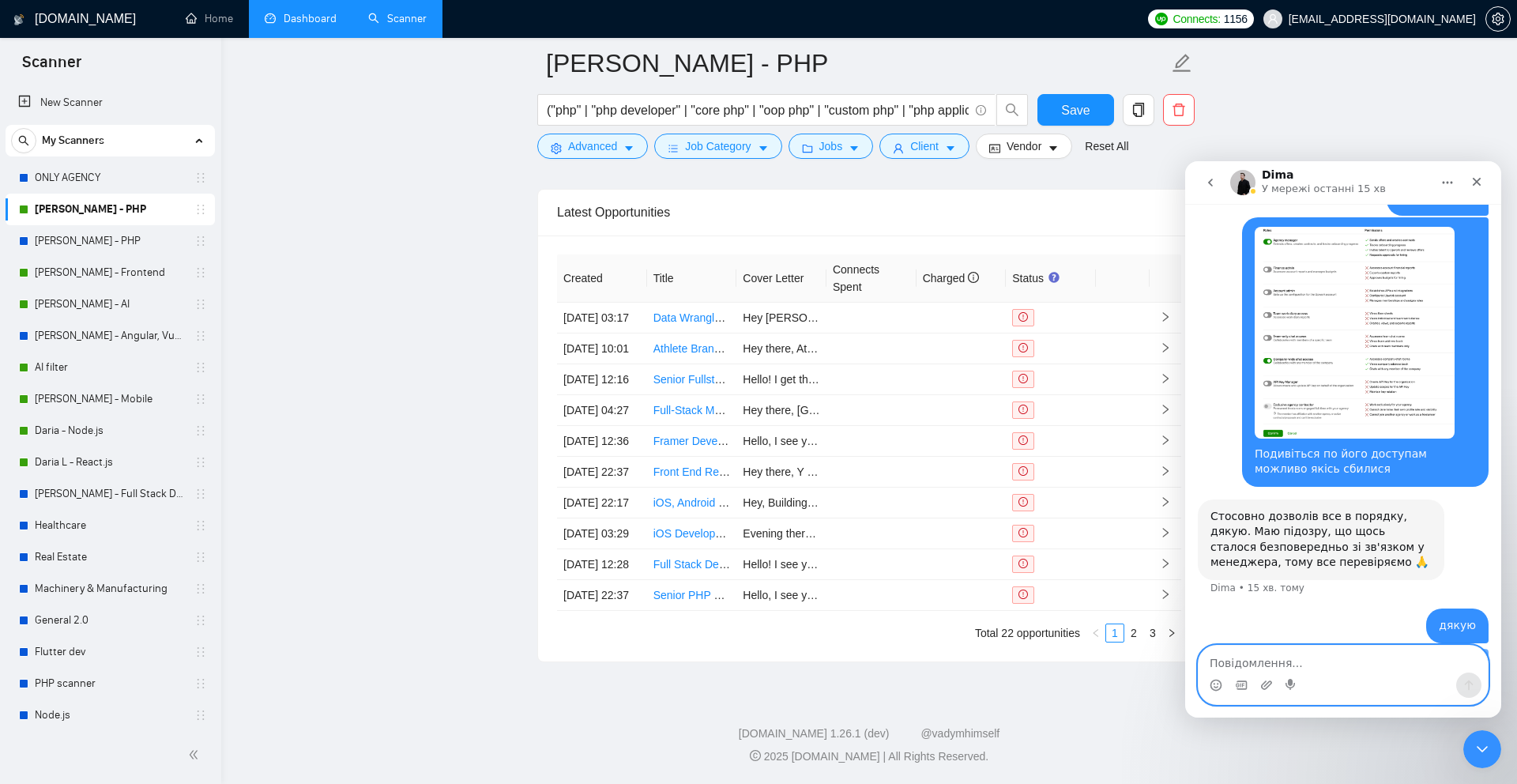
scroll to position [805, 0]
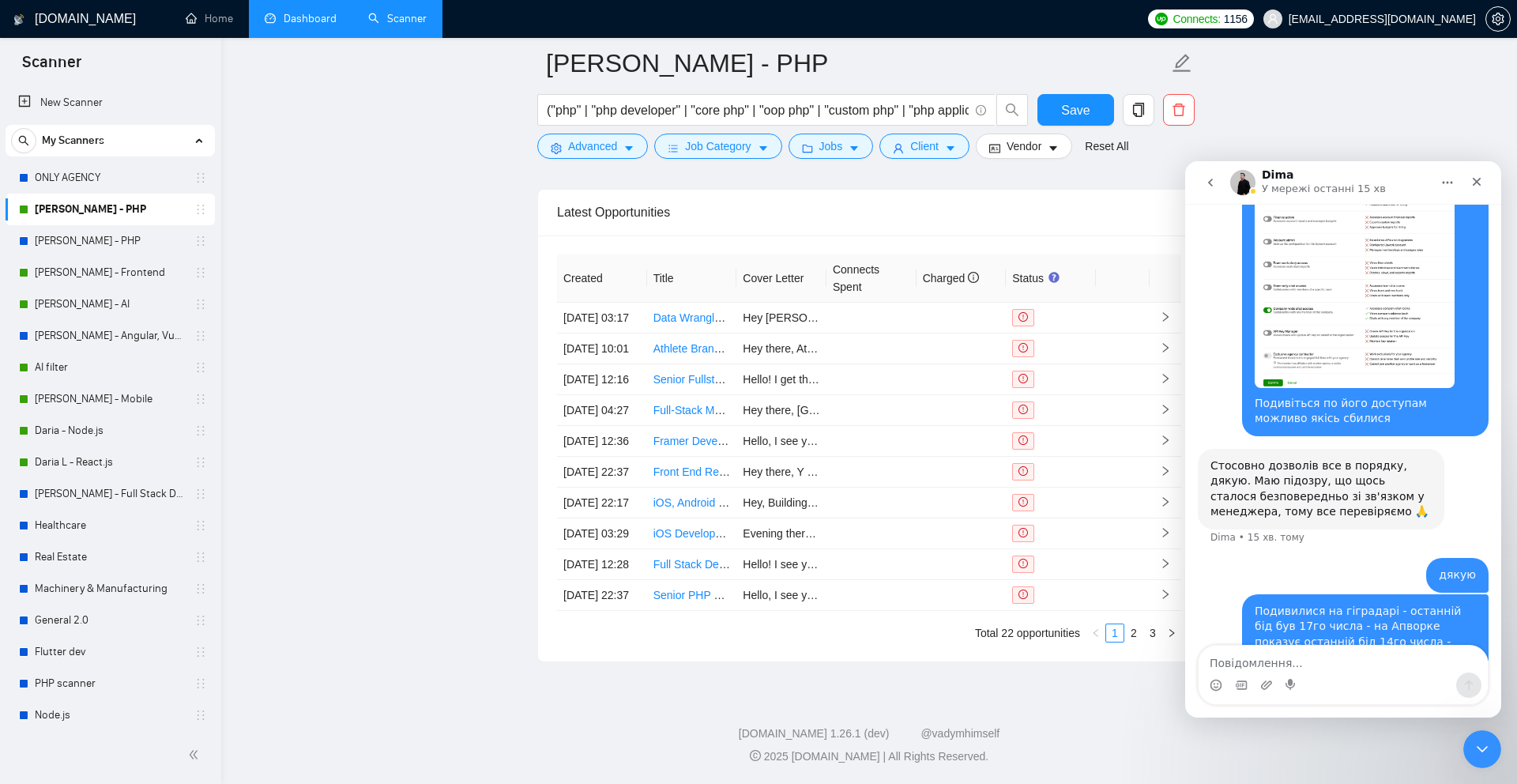
click at [300, 22] on link "Dashboard" at bounding box center [300, 18] width 72 height 13
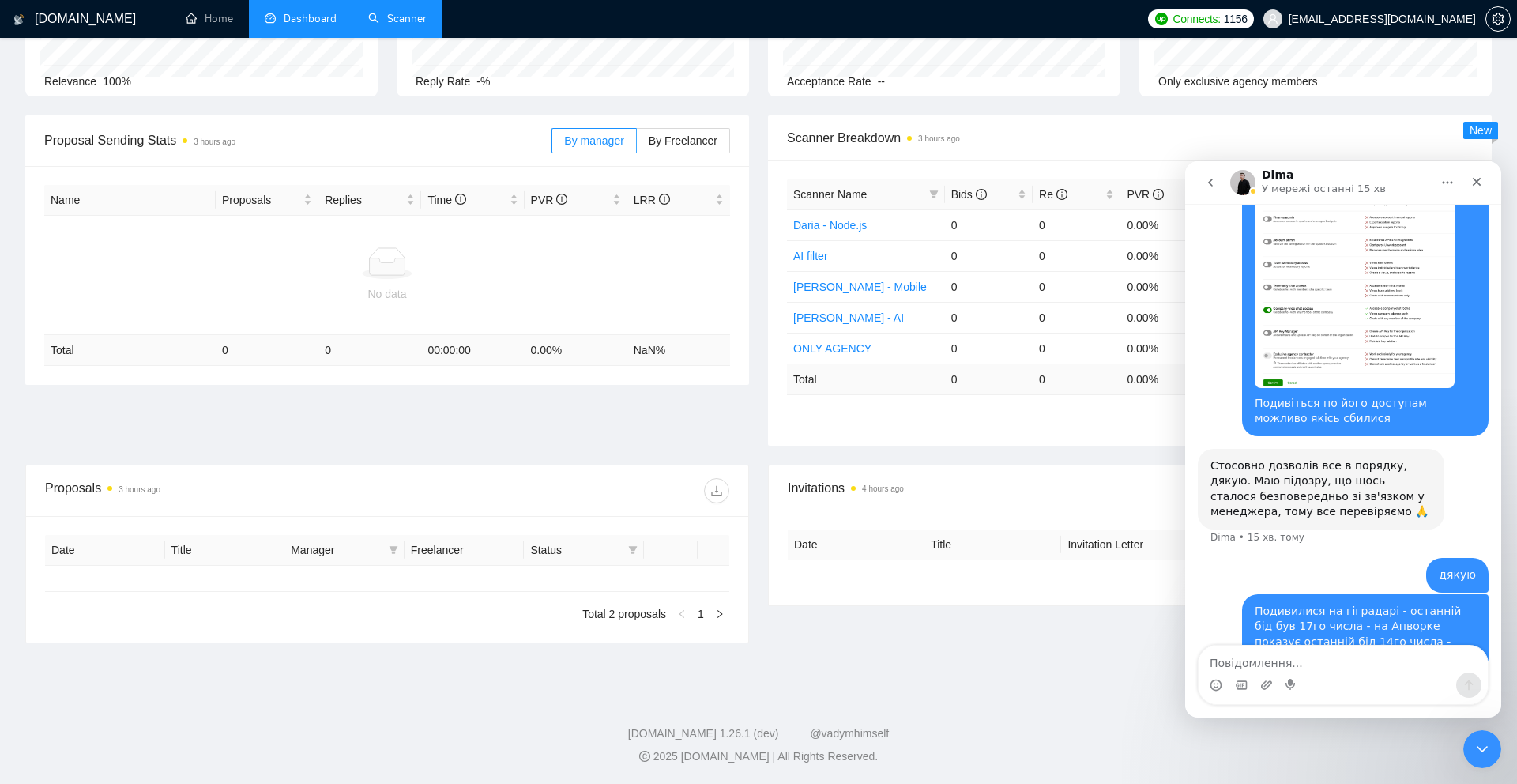
type input "2025-08-24"
type input "2025-09-23"
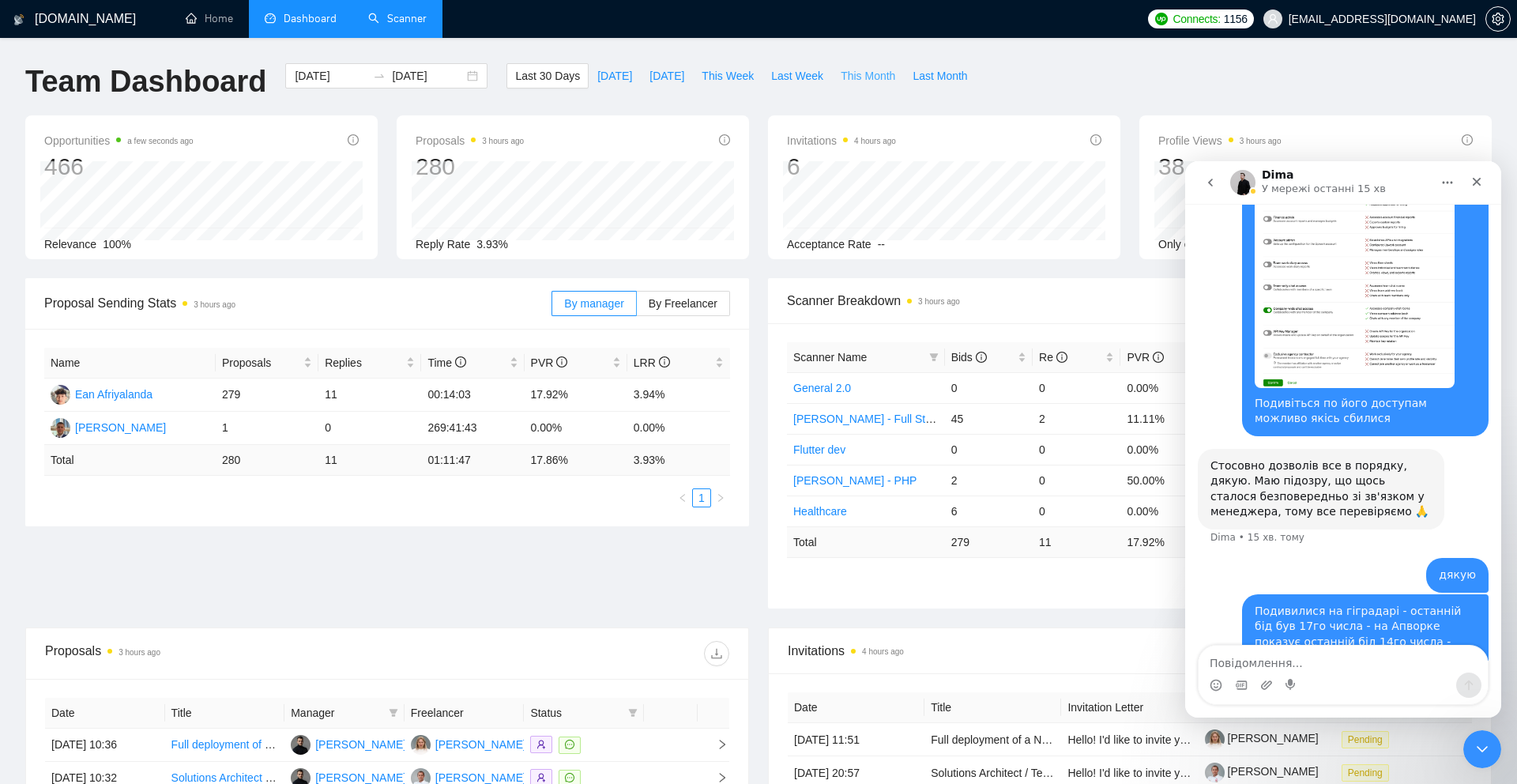
click at [862, 82] on span "This Month" at bounding box center [868, 76] width 55 height 17
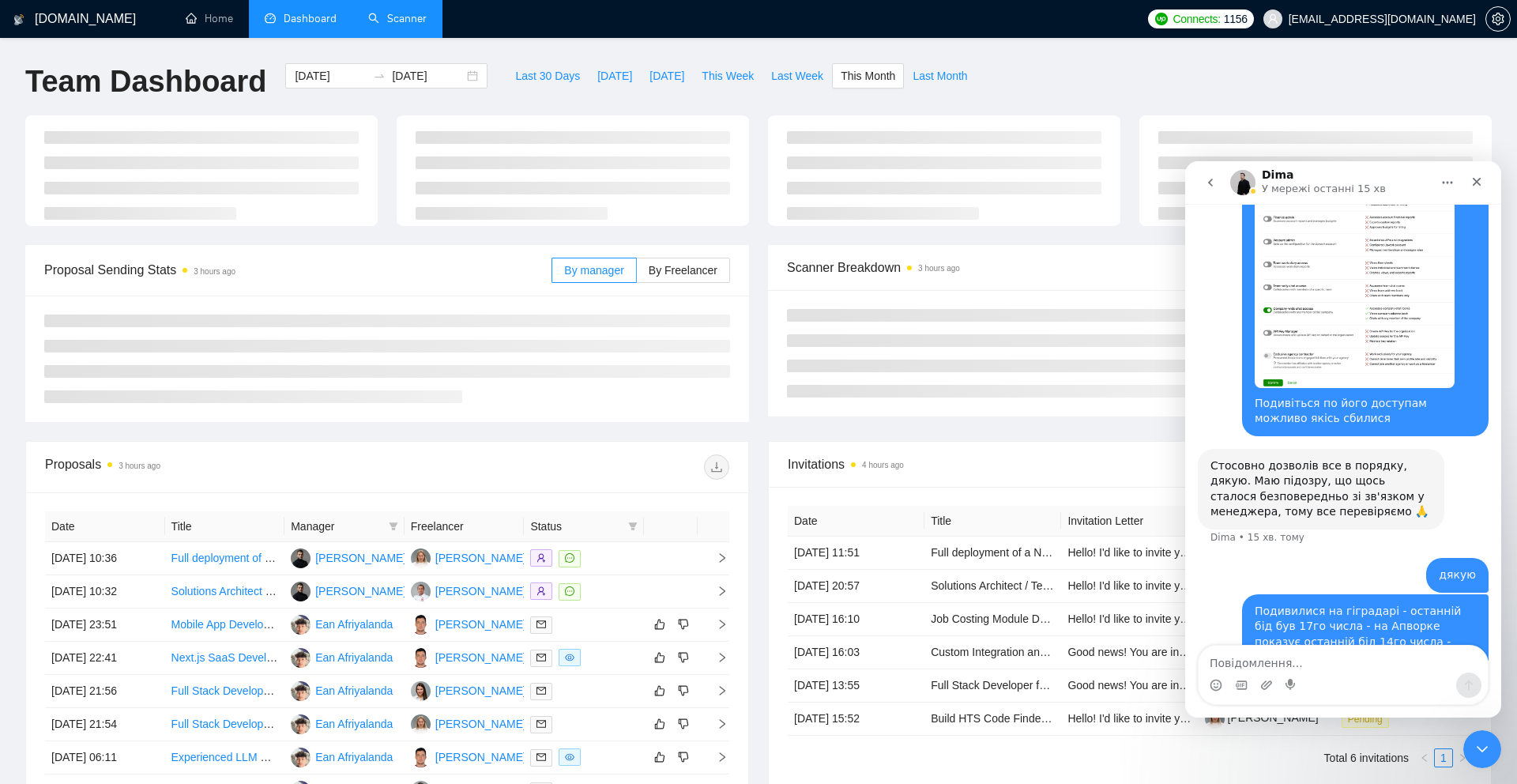
type input "2025-09-01"
type input "2025-09-30"
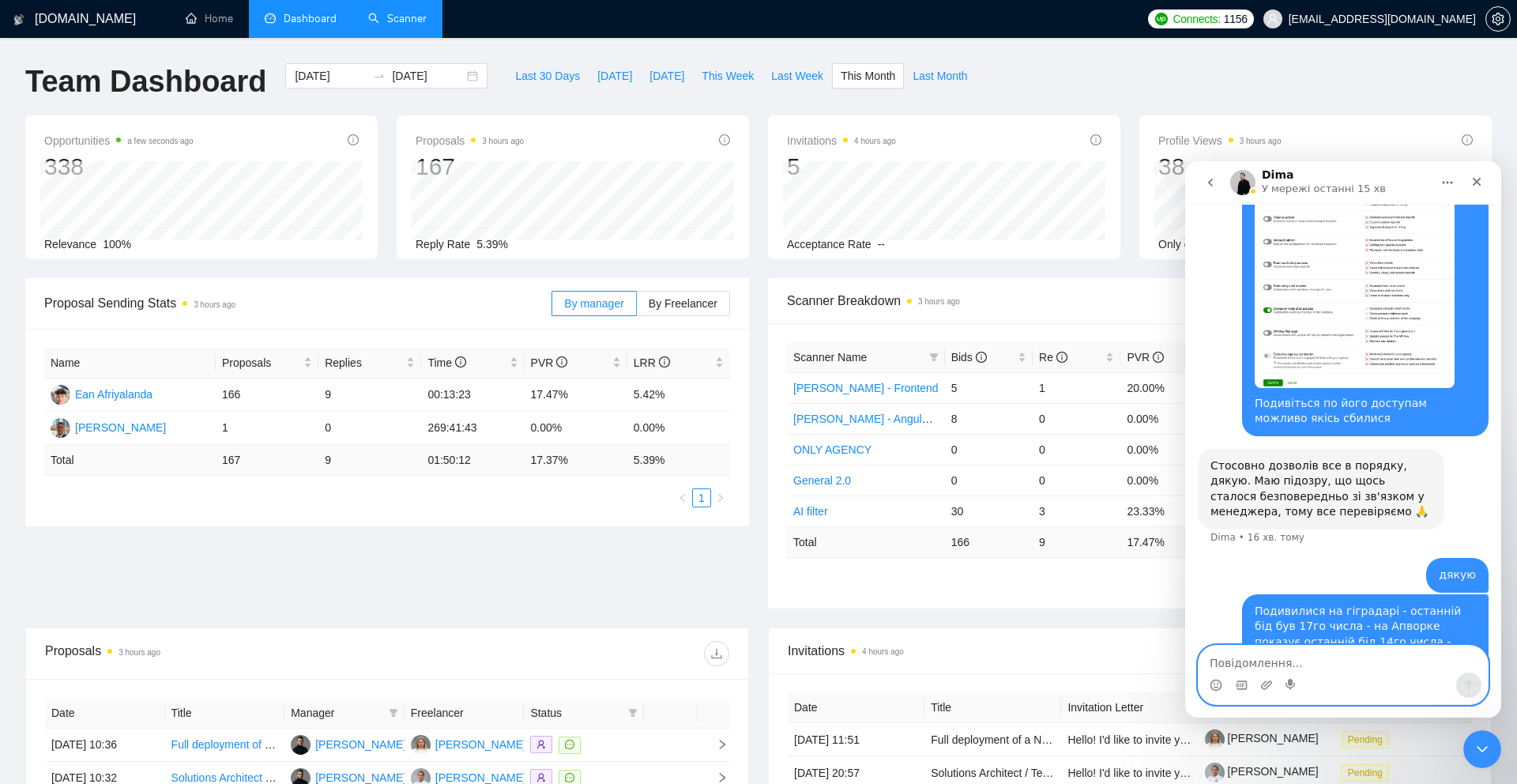
click at [1223, 664] on textarea "Повідомлення..." at bounding box center [1343, 659] width 289 height 27
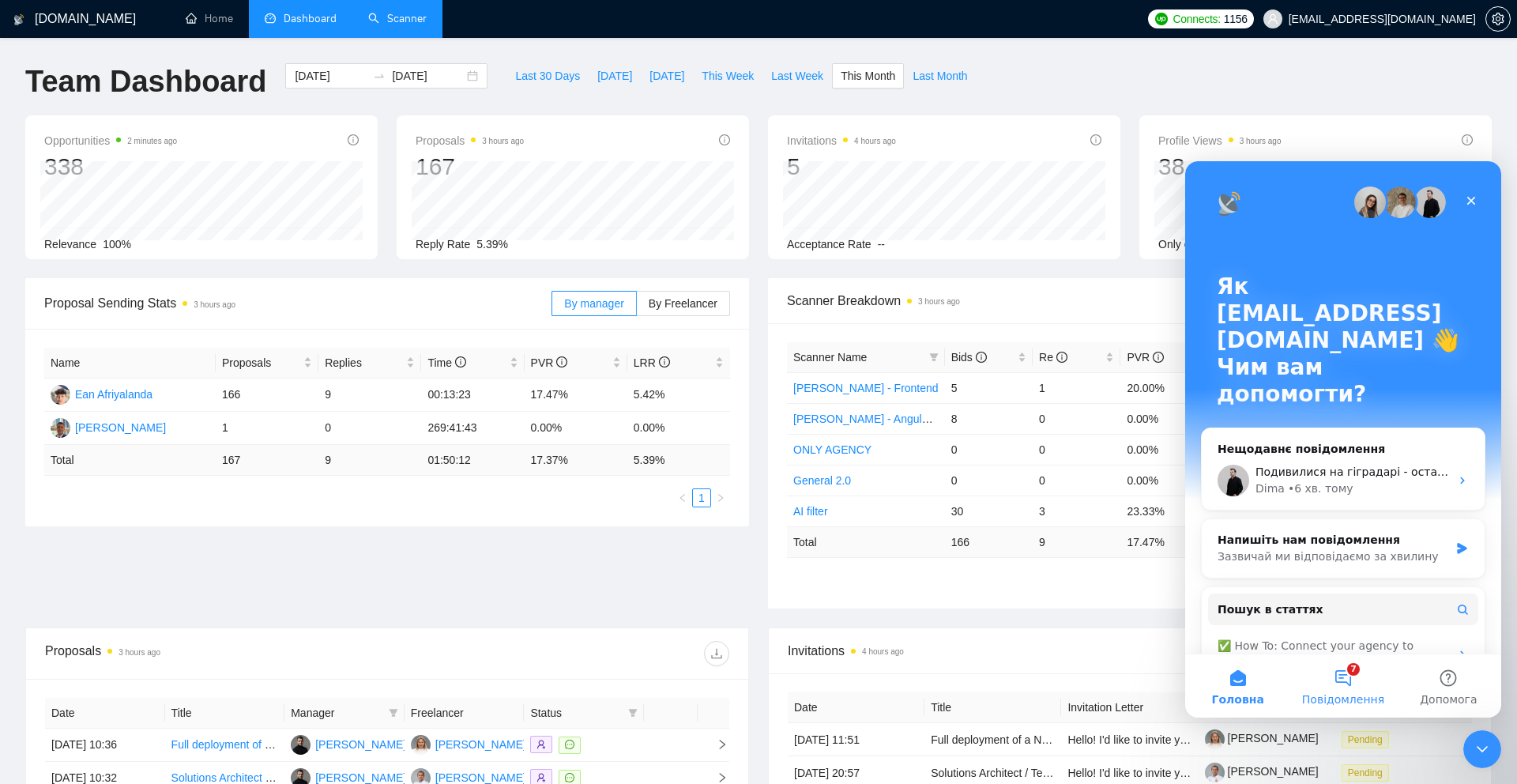
click at [1349, 676] on button "7 Повідомлення" at bounding box center [1342, 686] width 105 height 63
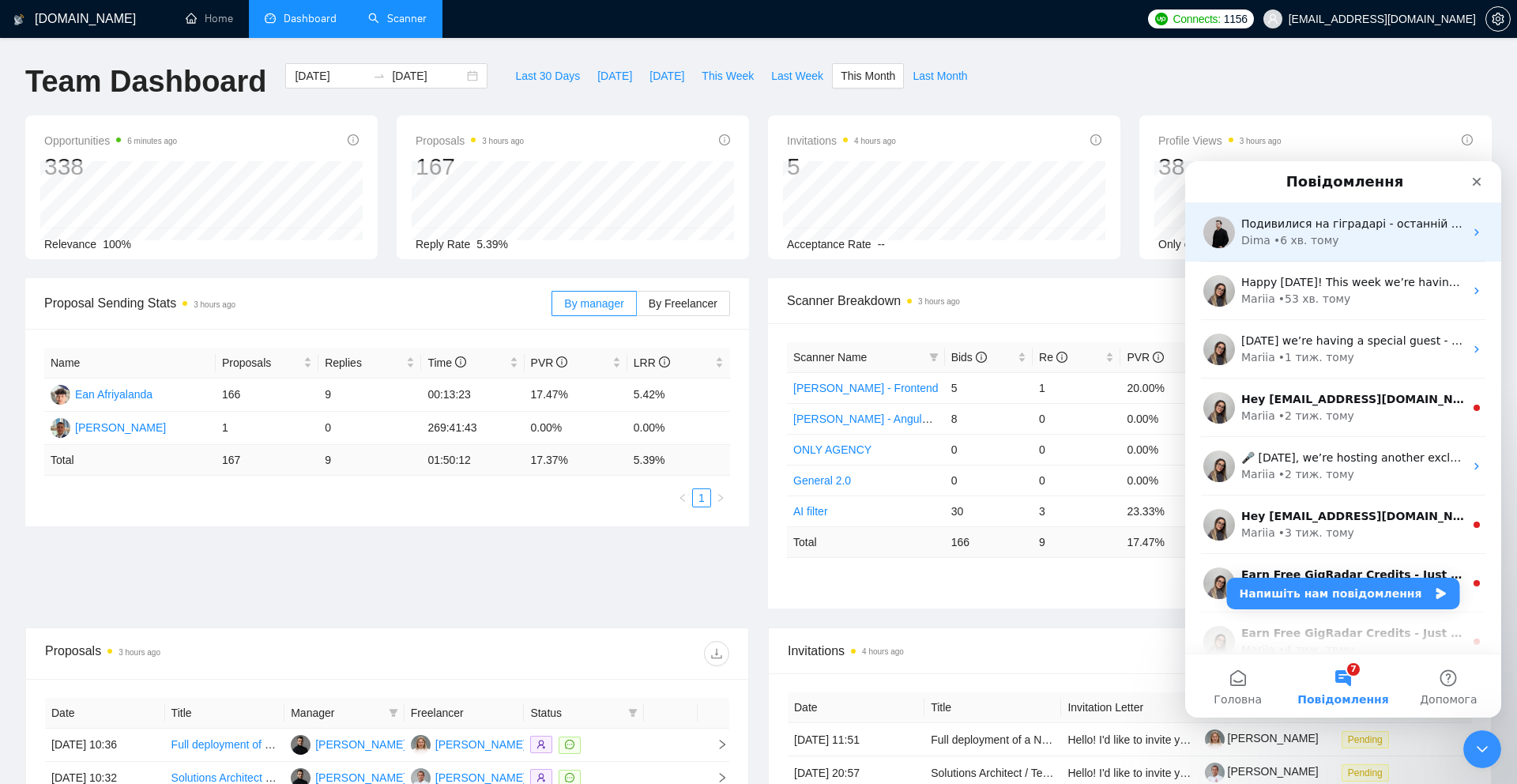
click at [1330, 244] on div "• 6 хв. тому" at bounding box center [1306, 240] width 66 height 17
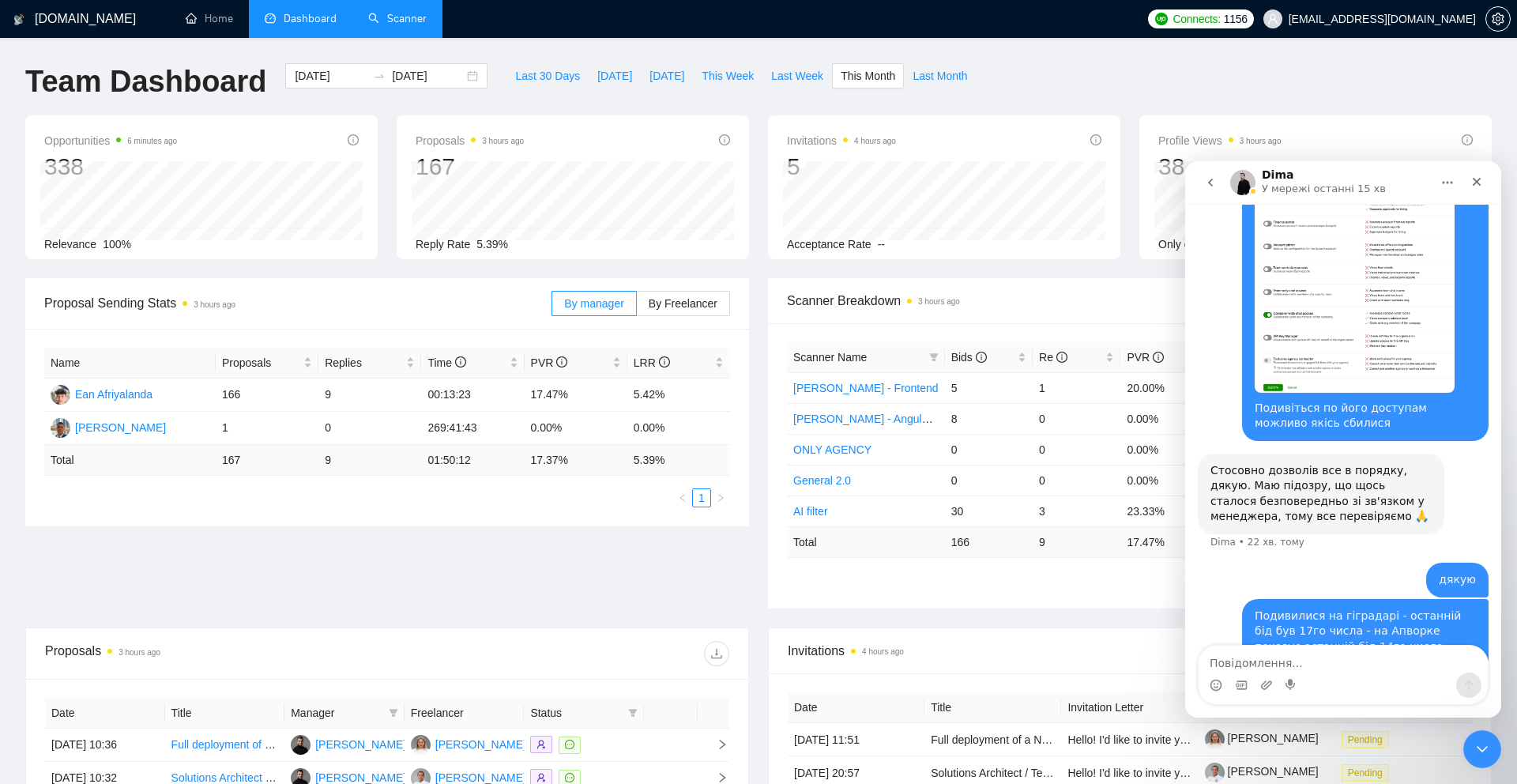
scroll to position [805, 0]
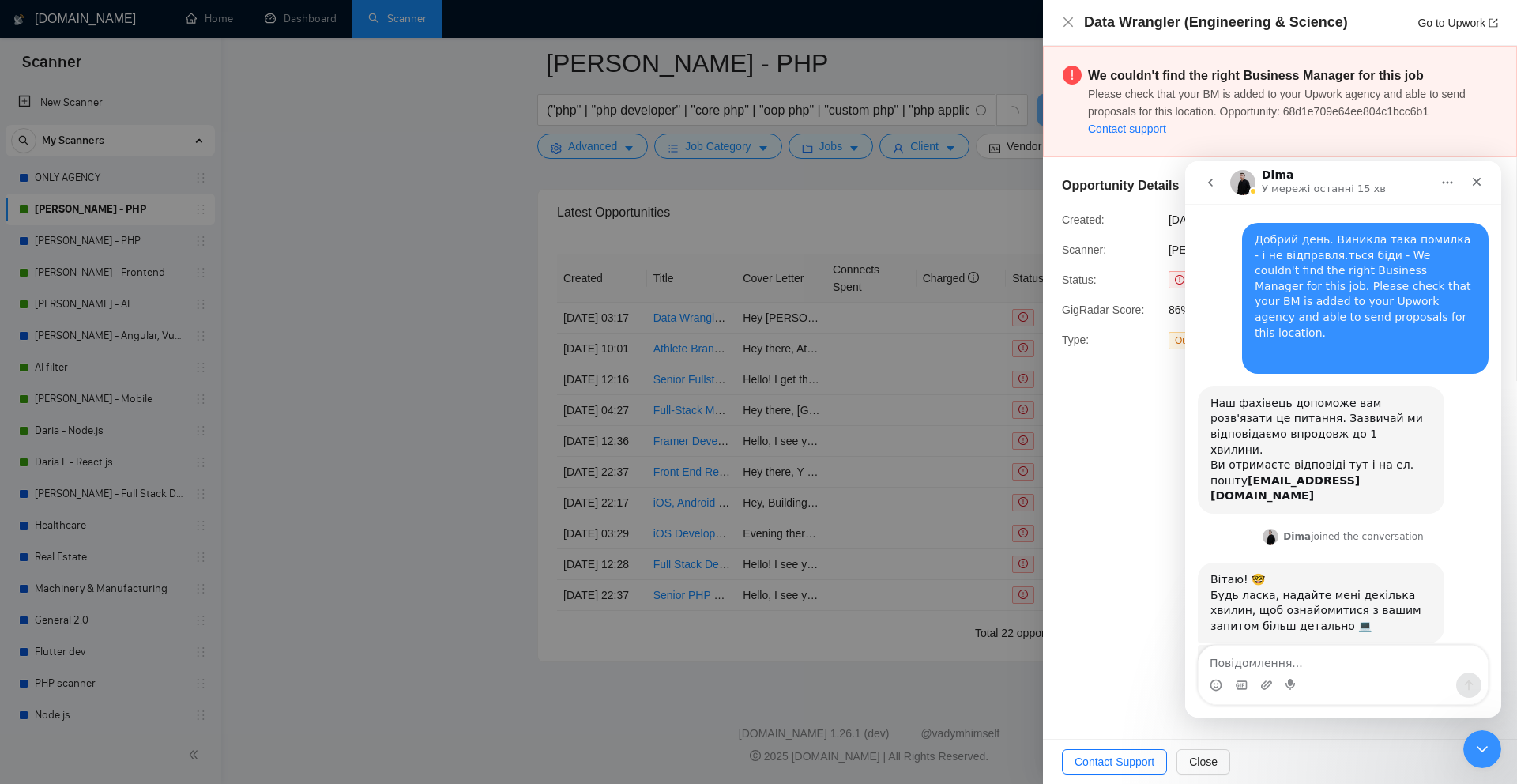
scroll to position [264, 0]
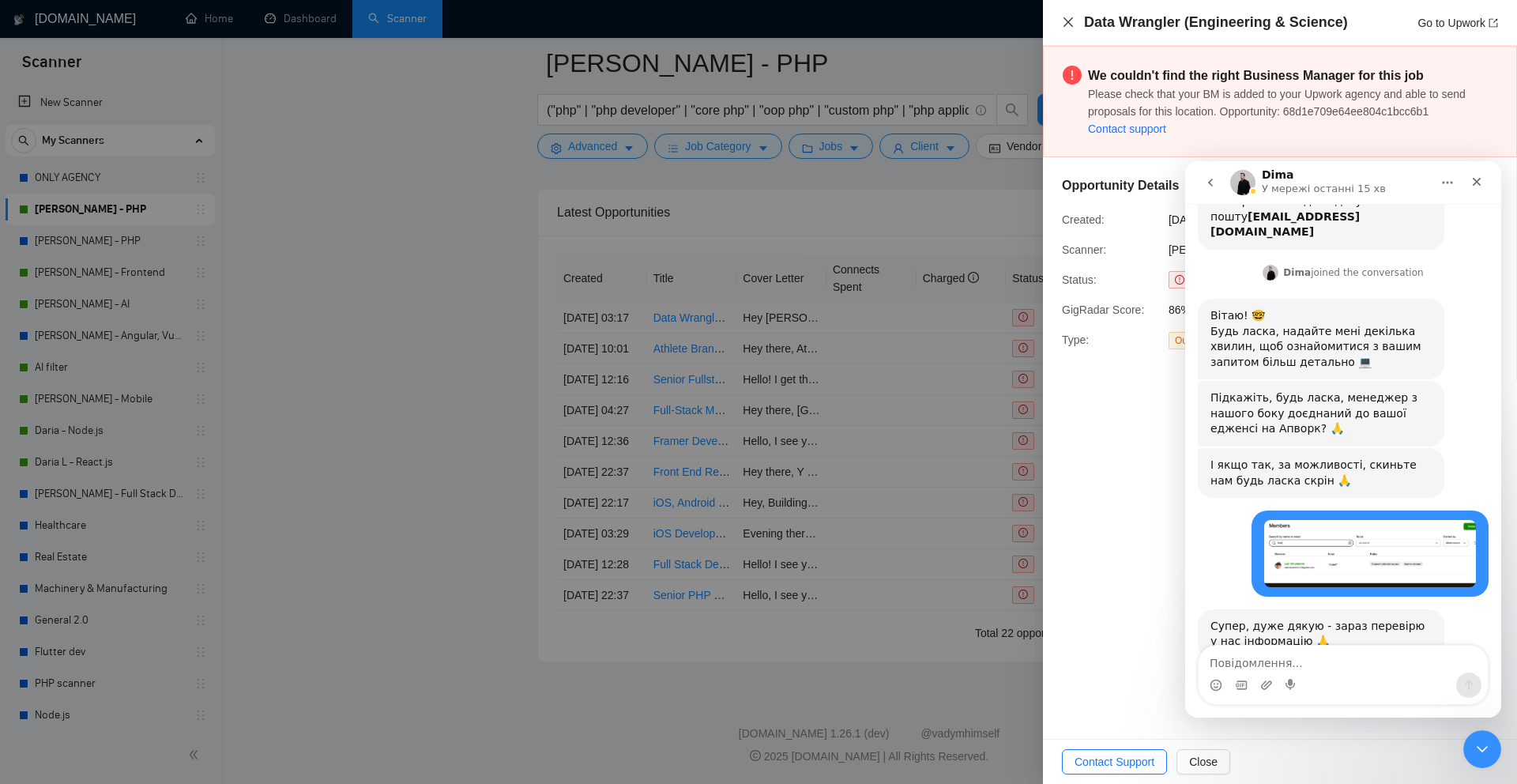
click at [1066, 20] on icon "close" at bounding box center [1068, 22] width 9 height 9
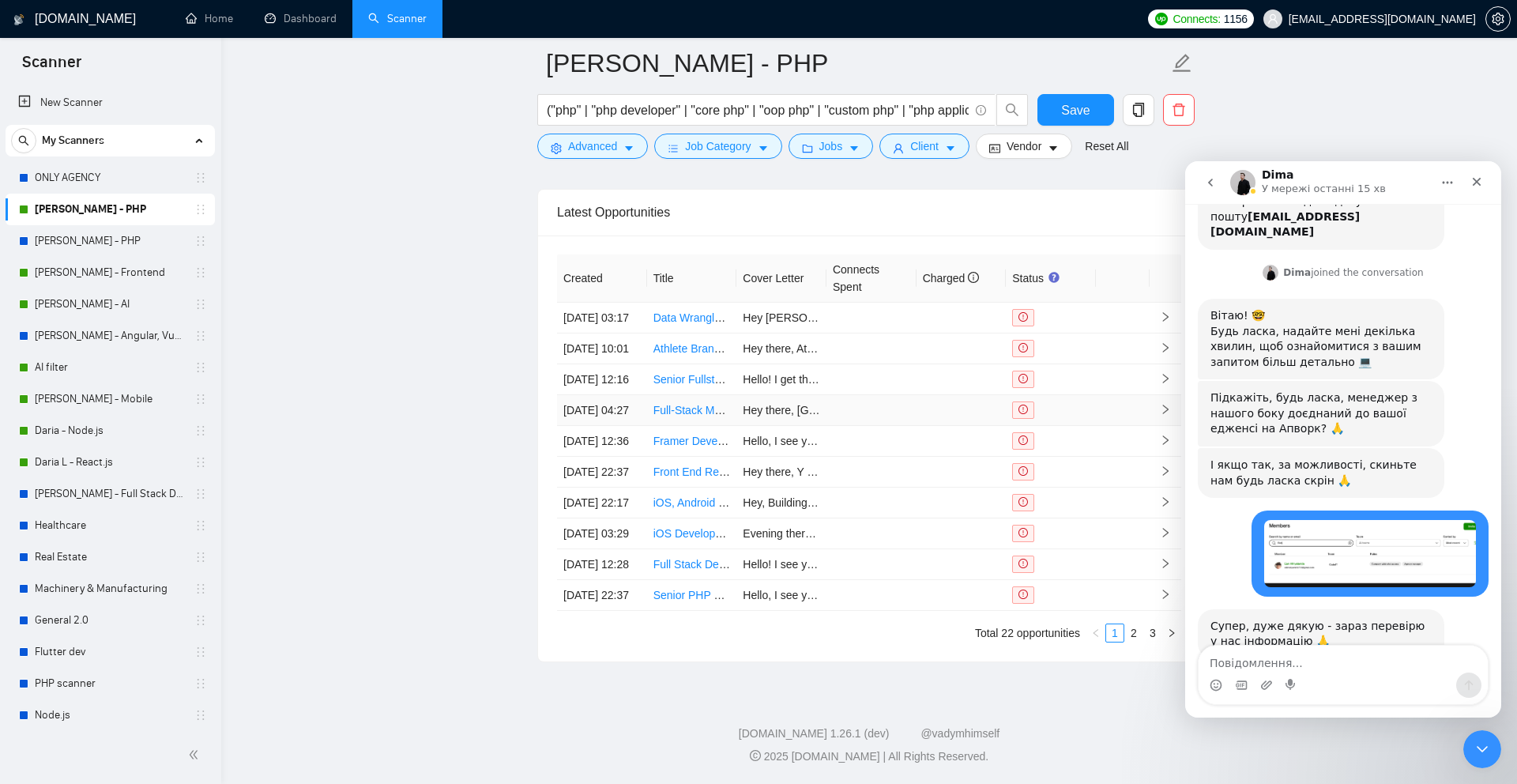
scroll to position [4198, 0]
click at [1153, 630] on link "3" at bounding box center [1153, 633] width 17 height 17
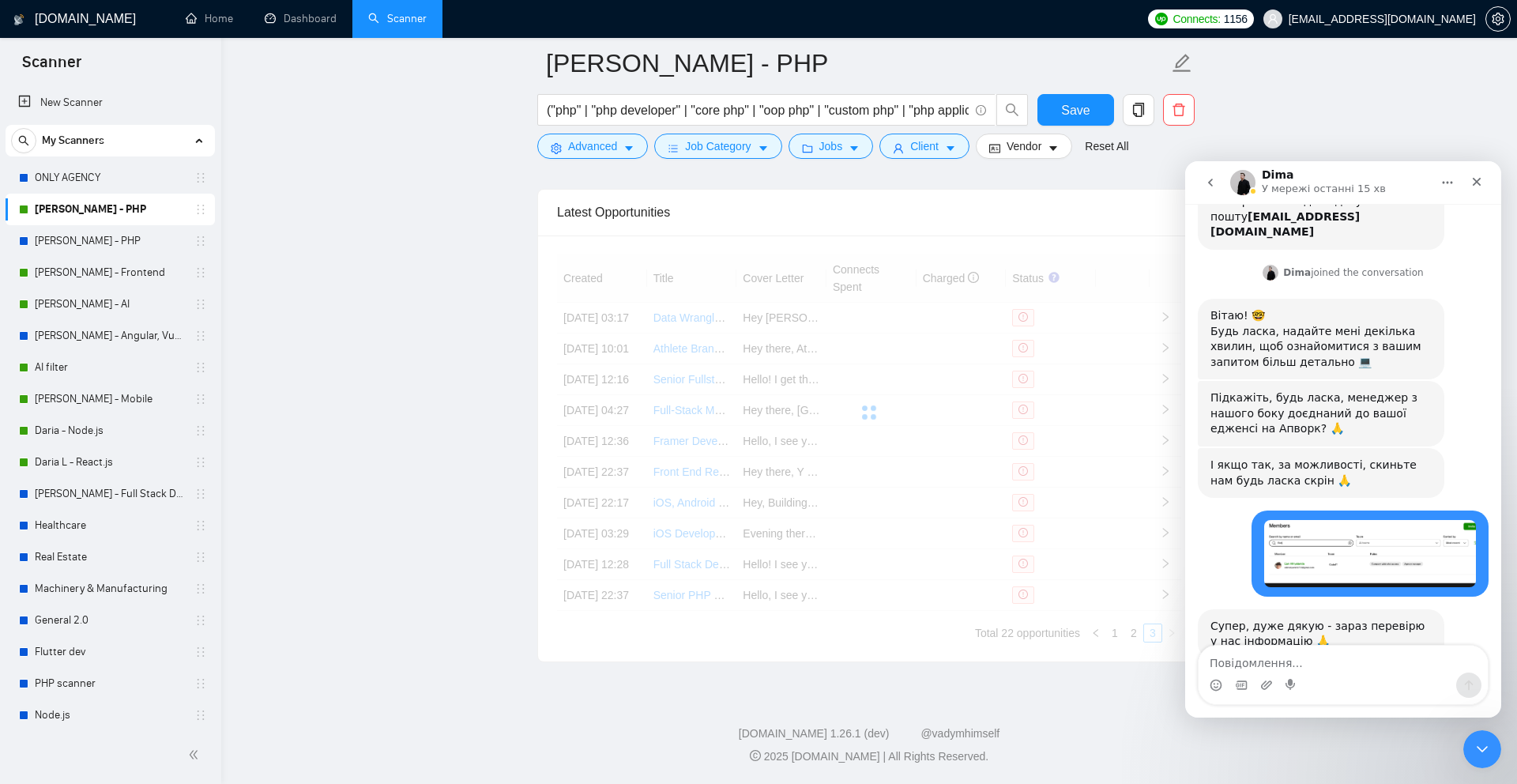
scroll to position [3813, 0]
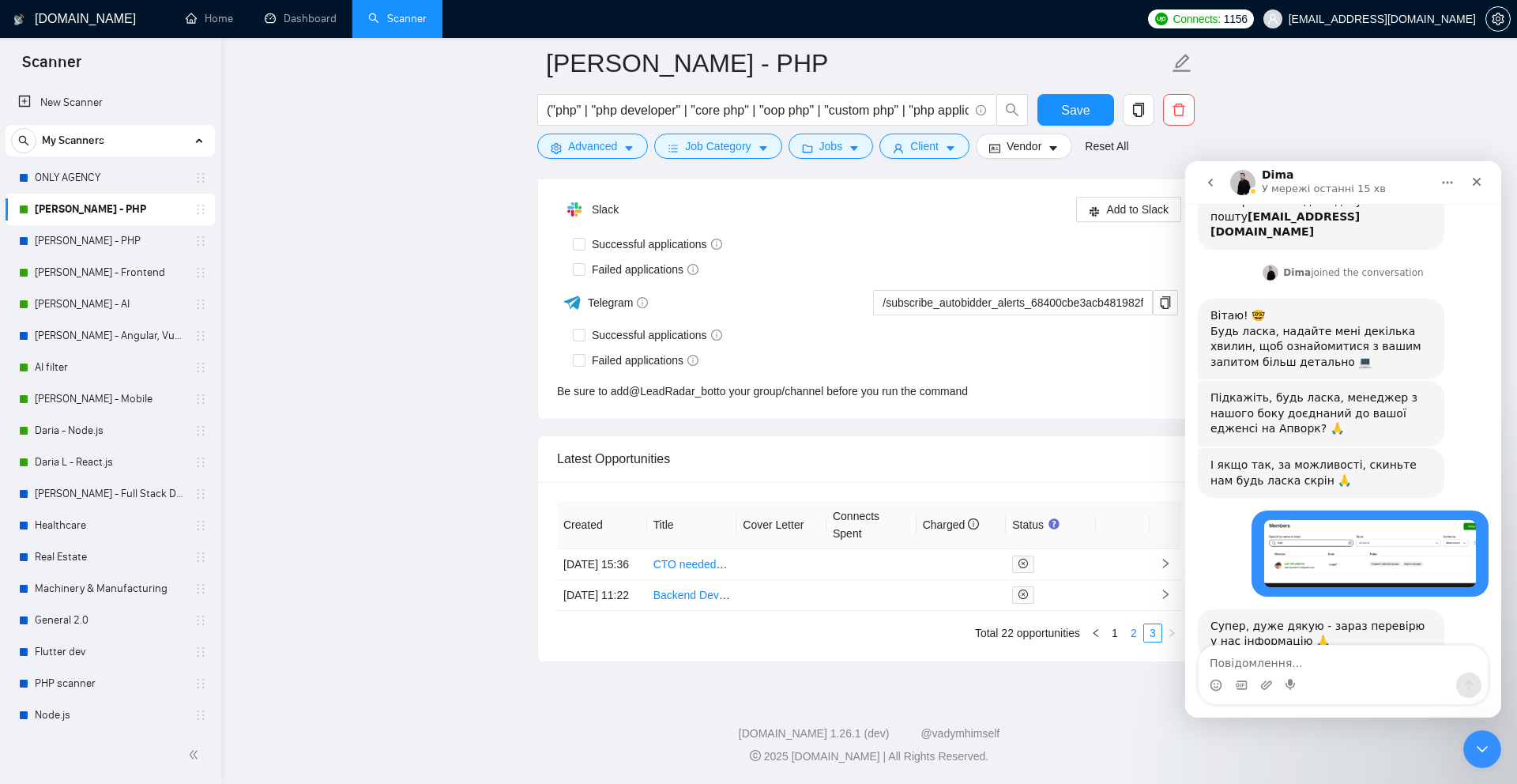
click at [1133, 635] on link "2" at bounding box center [1134, 633] width 17 height 17
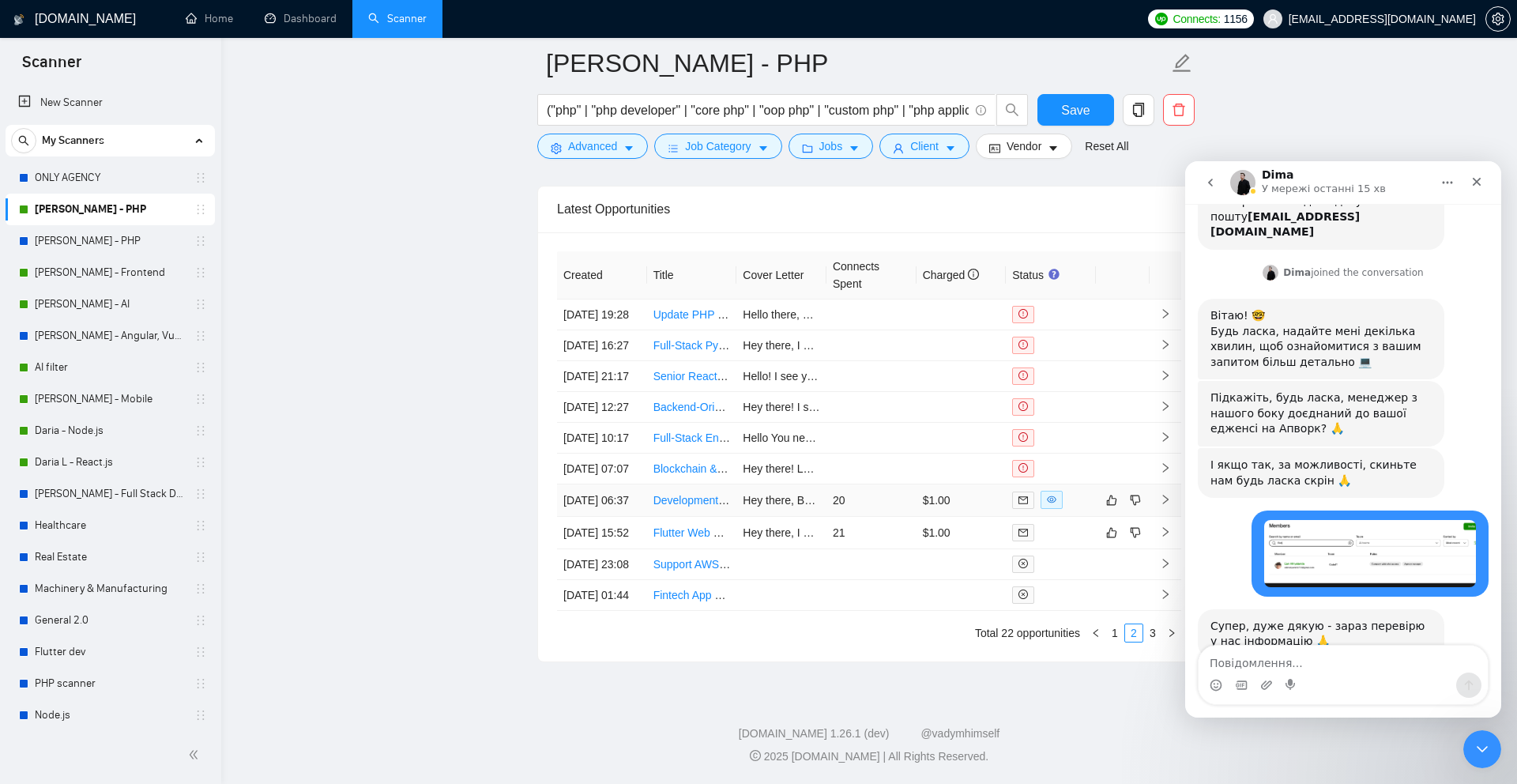
scroll to position [4099, 0]
click at [1114, 642] on link "1" at bounding box center [1115, 633] width 17 height 17
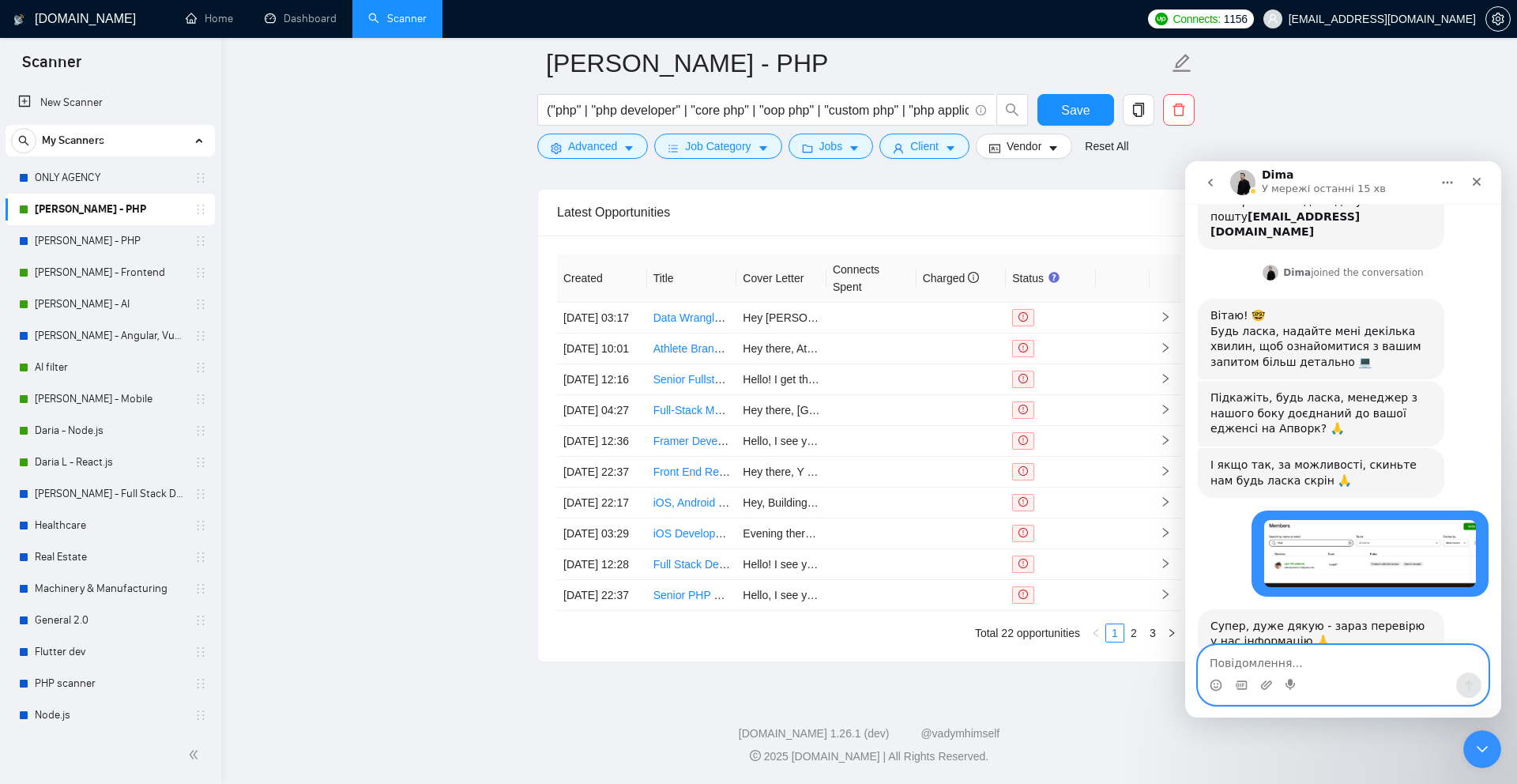
click at [1277, 662] on textarea "Повідомлення..." at bounding box center [1343, 659] width 289 height 27
type textarea "l"
type textarea "дякую чекаю"
click at [1466, 681] on icon "Надіслати повідомлення…" at bounding box center [1469, 685] width 13 height 13
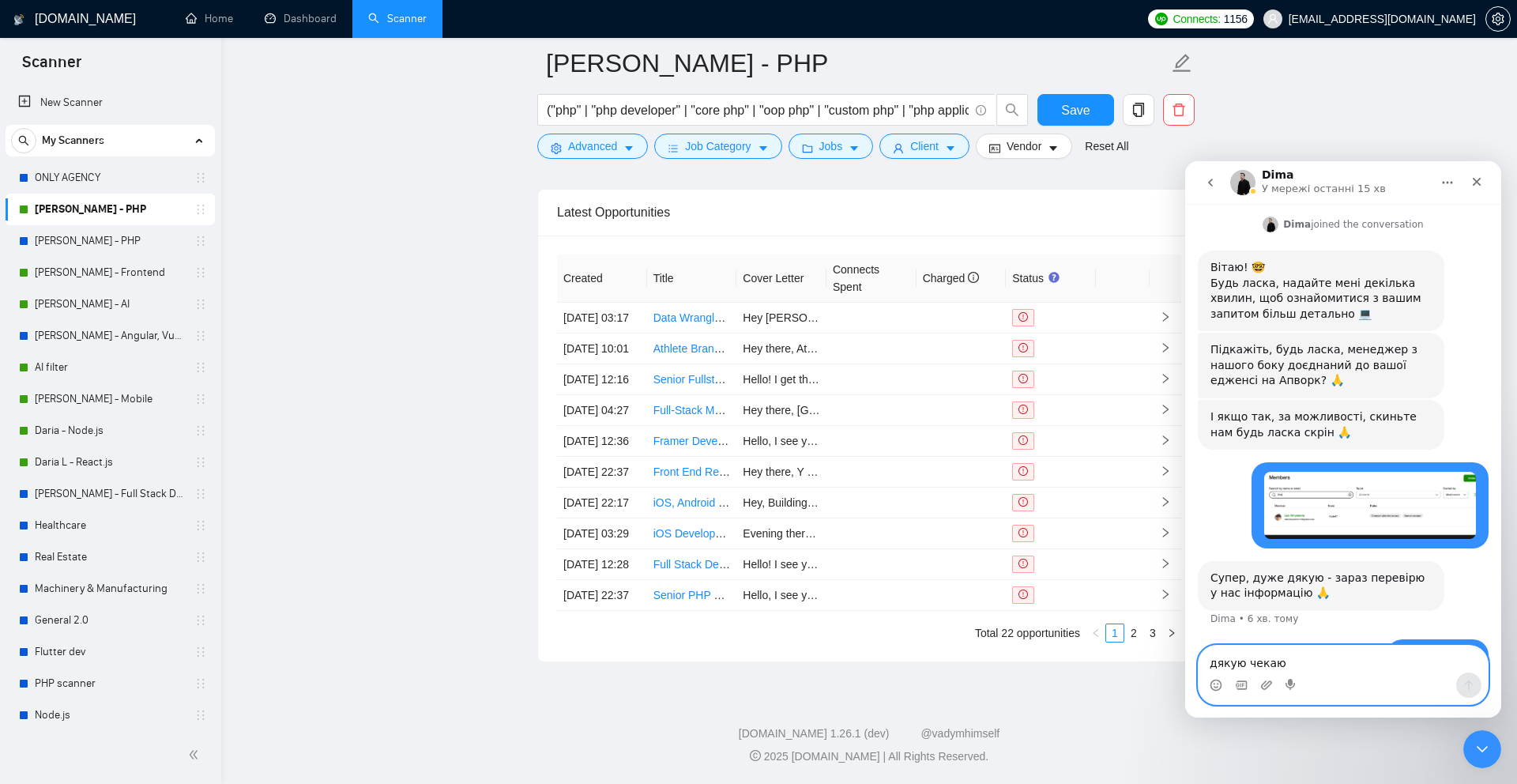
scroll to position [311, 0]
click at [1265, 687] on icon "Завантажити вкладений файл" at bounding box center [1266, 685] width 13 height 13
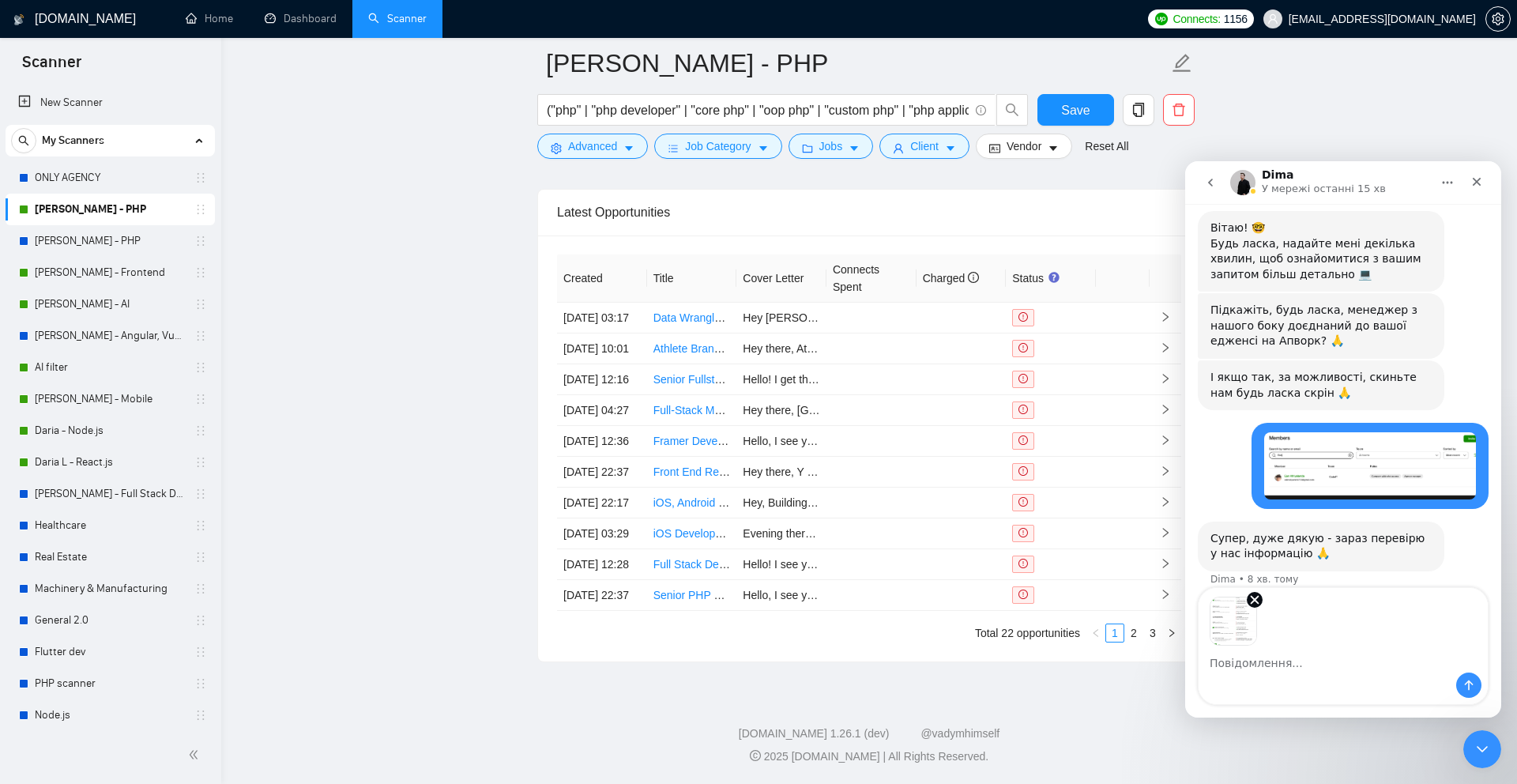
scroll to position [368, 0]
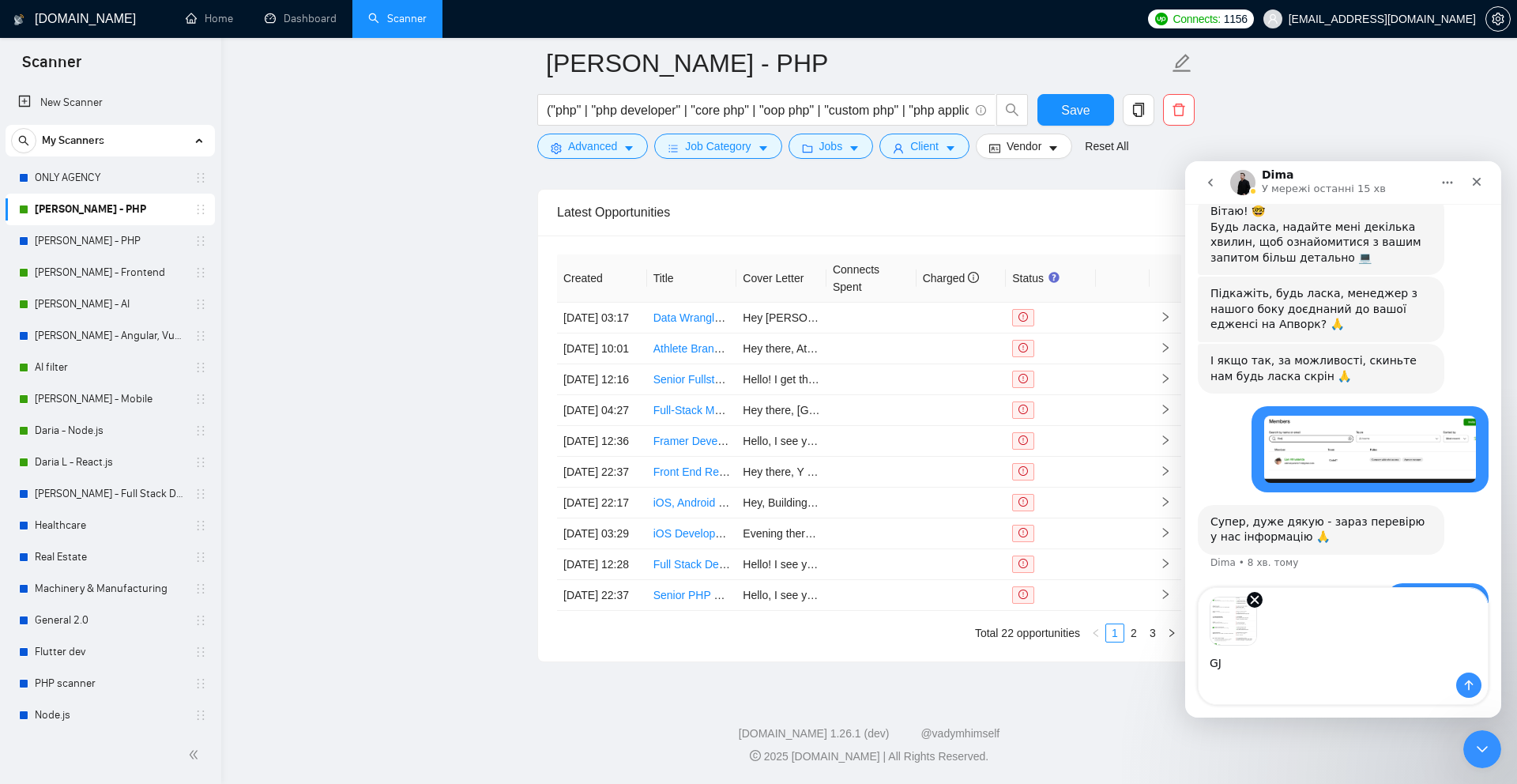
type textarea "G"
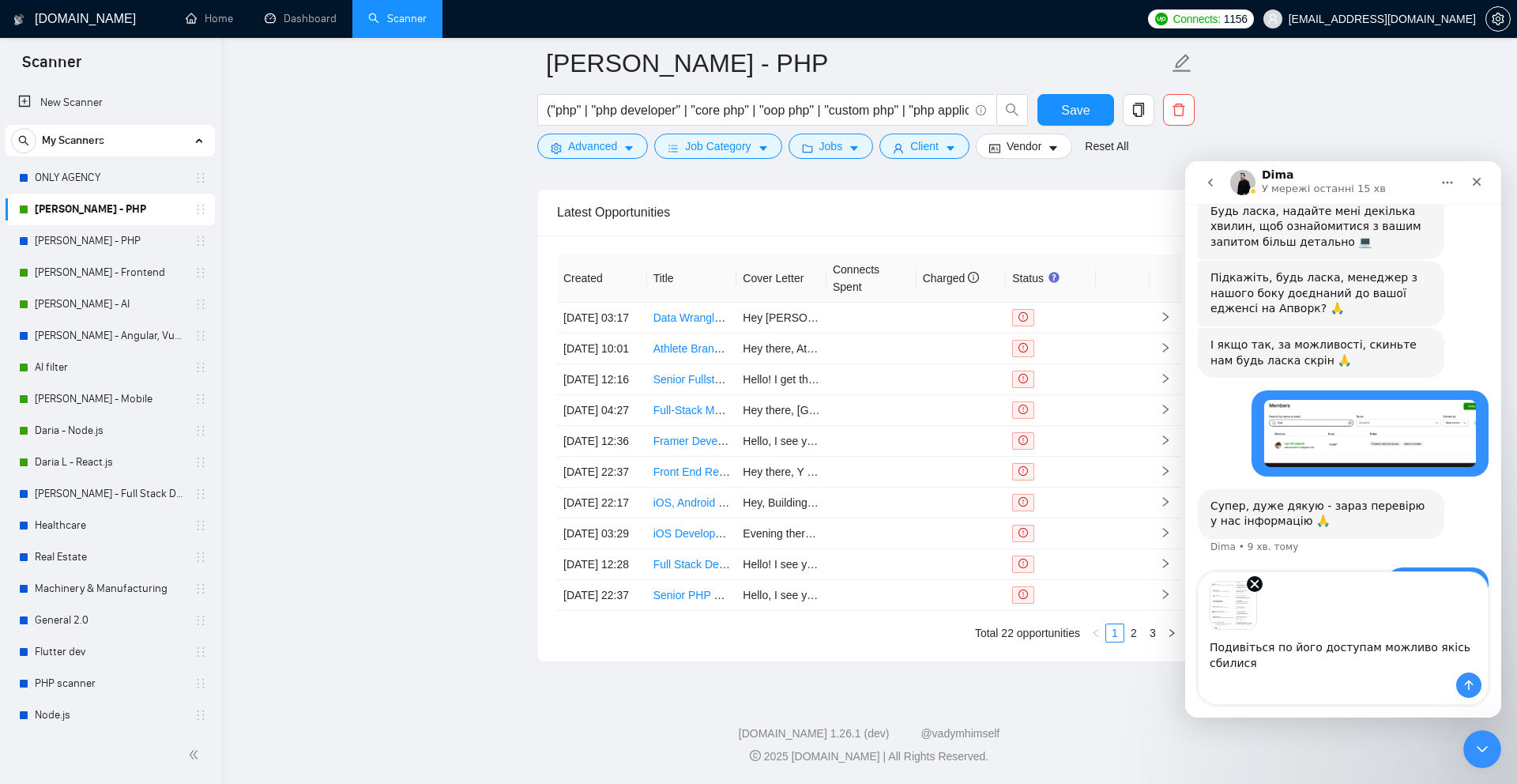
type textarea "Подивіться по його доступам можливо якісь сбилися"
click at [1470, 680] on icon "Надіслати повідомлення…" at bounding box center [1469, 685] width 9 height 10
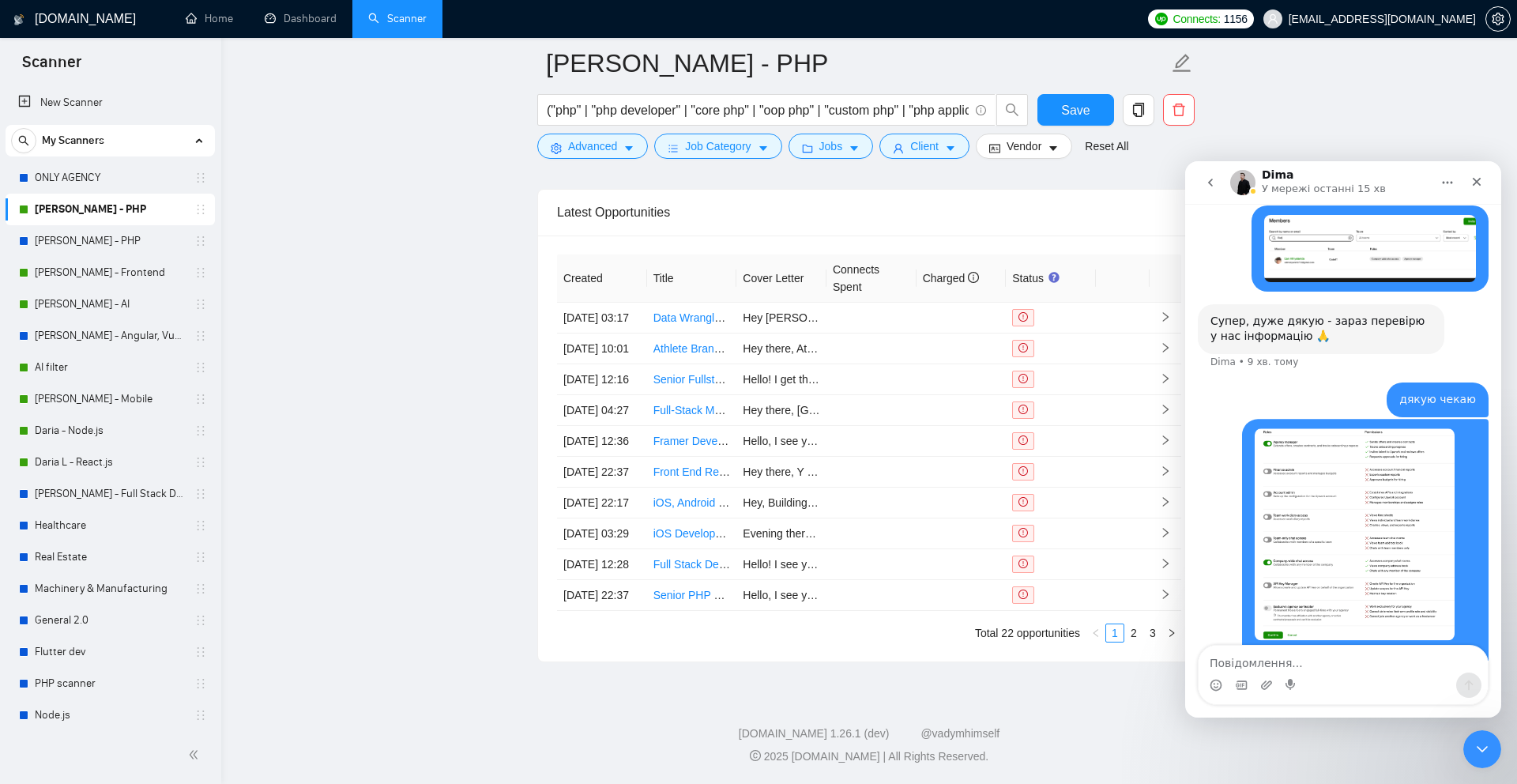
scroll to position [582, 0]
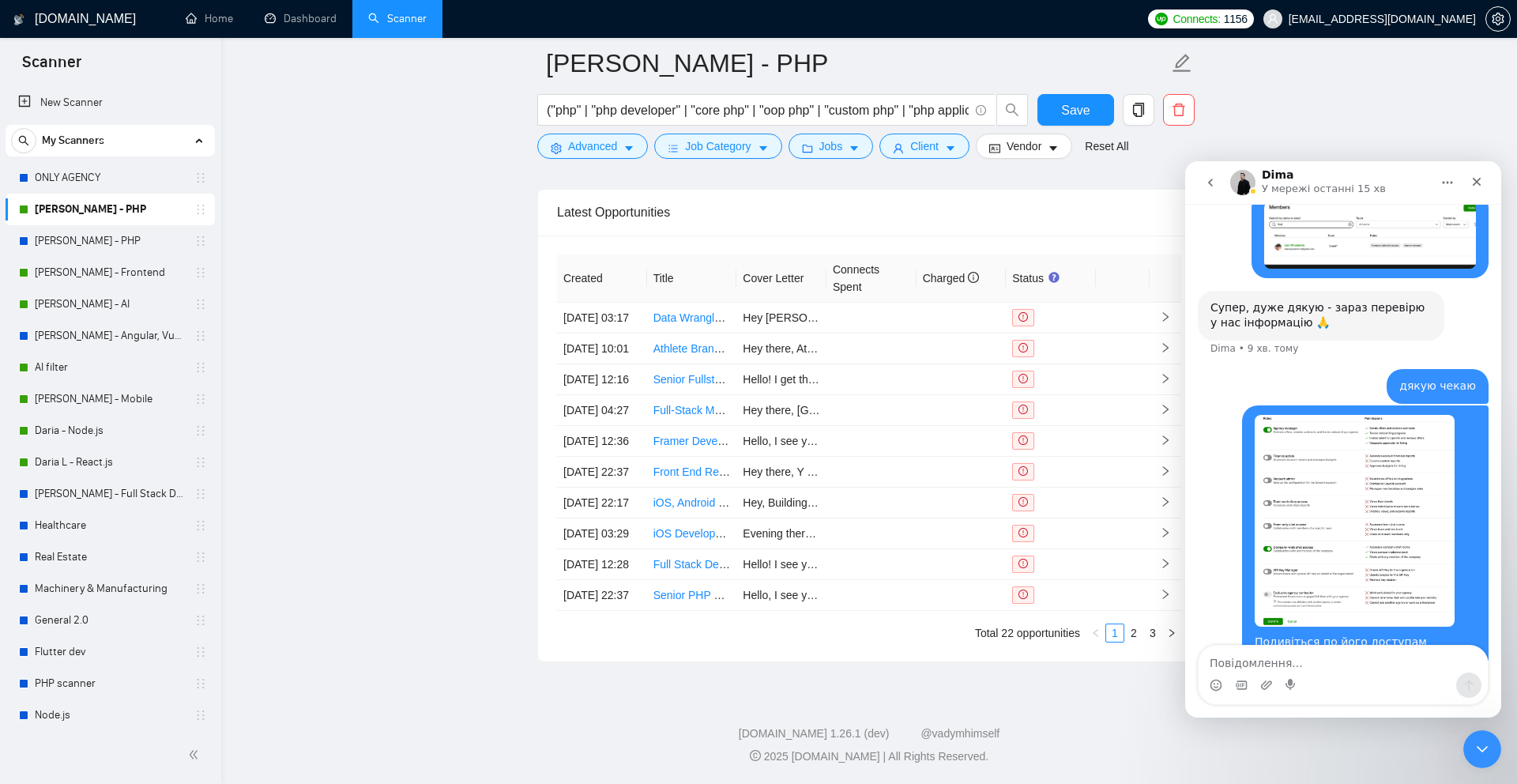
click at [1326, 487] on img "user каже…" at bounding box center [1354, 521] width 200 height 212
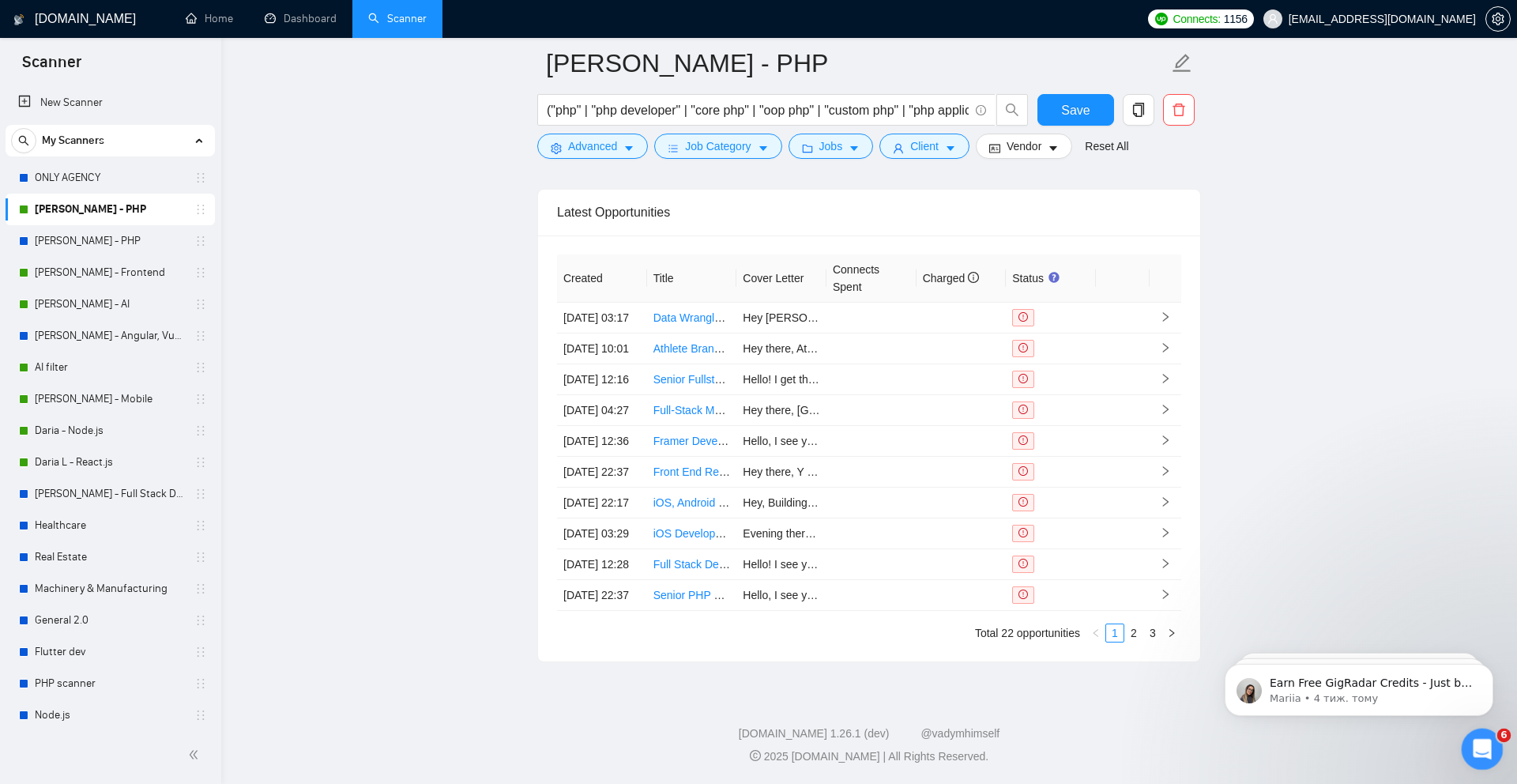
click at [1482, 743] on icon "Відкрити програму для спілкування Intercom" at bounding box center [1480, 747] width 26 height 26
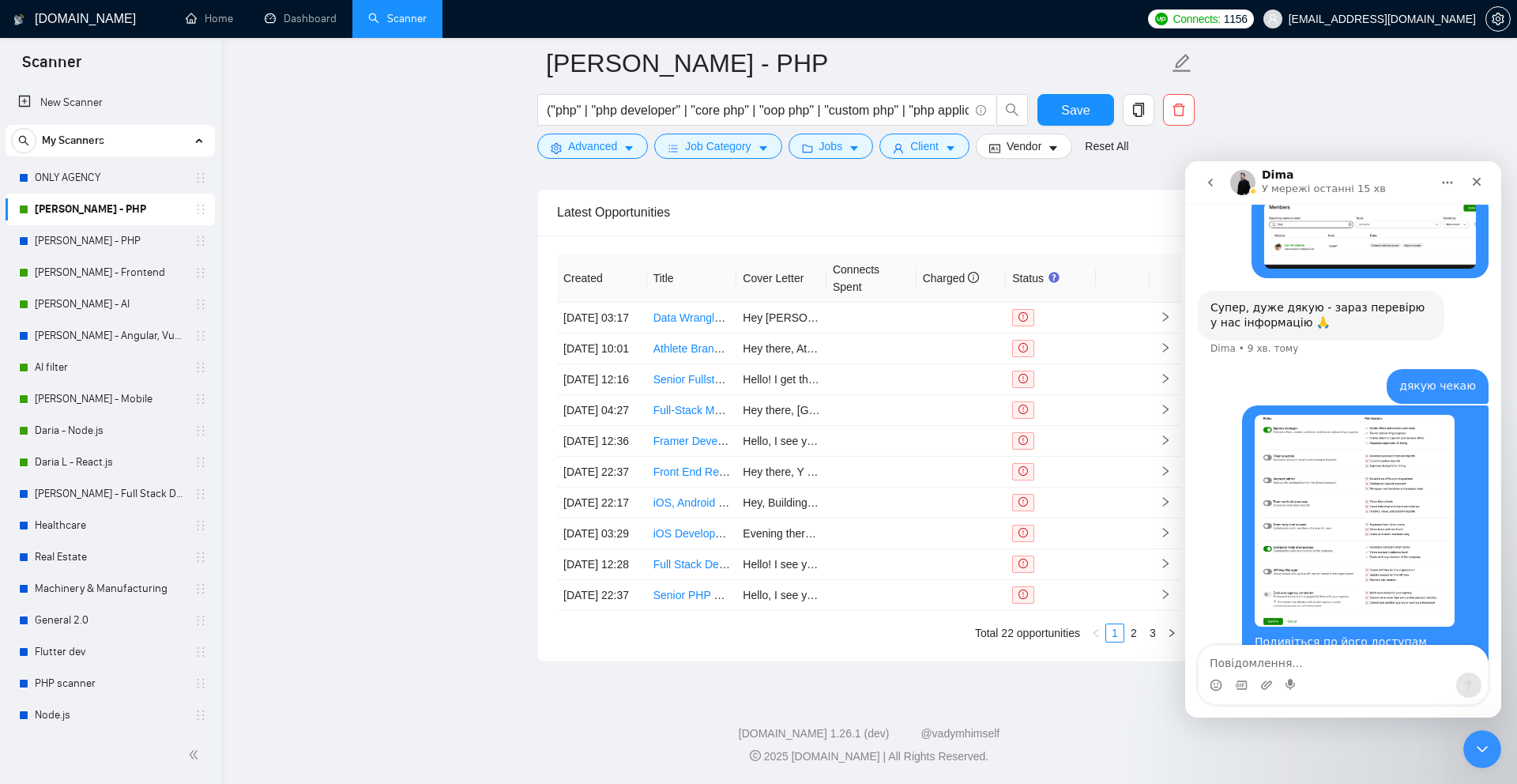
click at [1309, 473] on img "subscriptions@codeit.com.ua каже…" at bounding box center [1354, 521] width 200 height 212
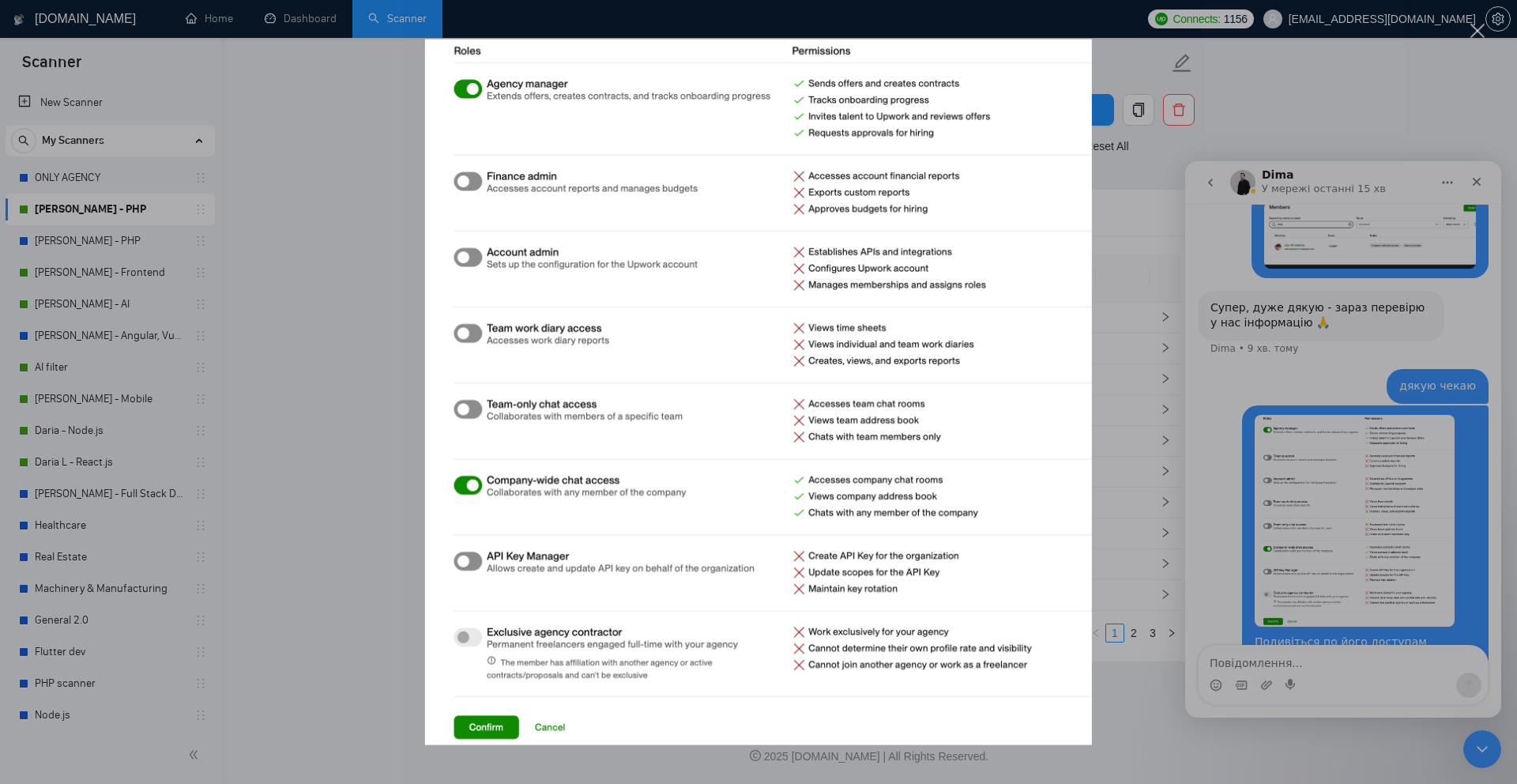
scroll to position [0, 0]
click at [1134, 165] on div "Месенджер Intercom" at bounding box center [758, 392] width 1517 height 784
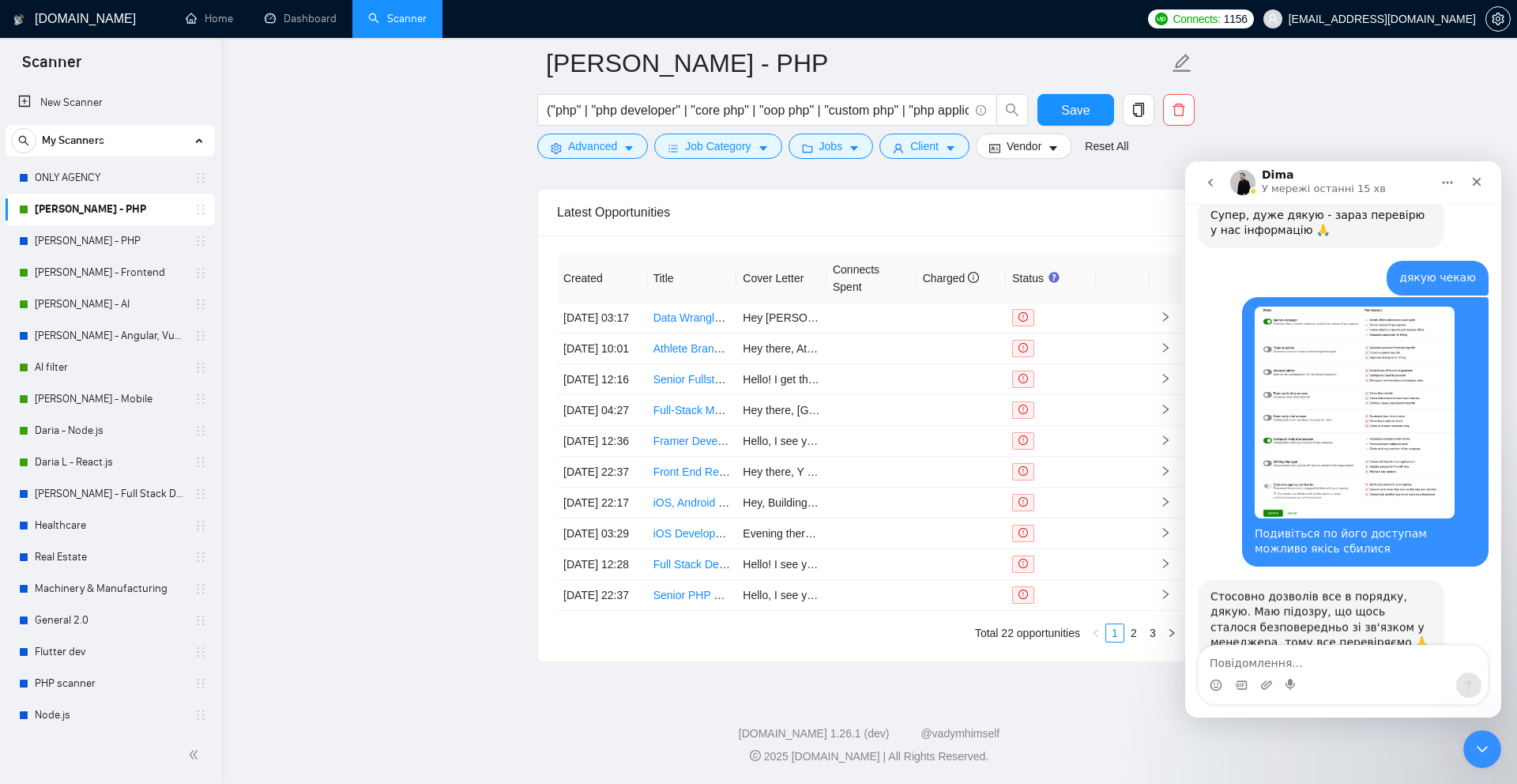
scroll to position [676, 0]
click at [1289, 661] on textarea "Повідомлення..." at bounding box center [1343, 659] width 289 height 27
type textarea "дякую"
click at [1470, 688] on icon "Надіслати повідомлення…" at bounding box center [1469, 685] width 13 height 13
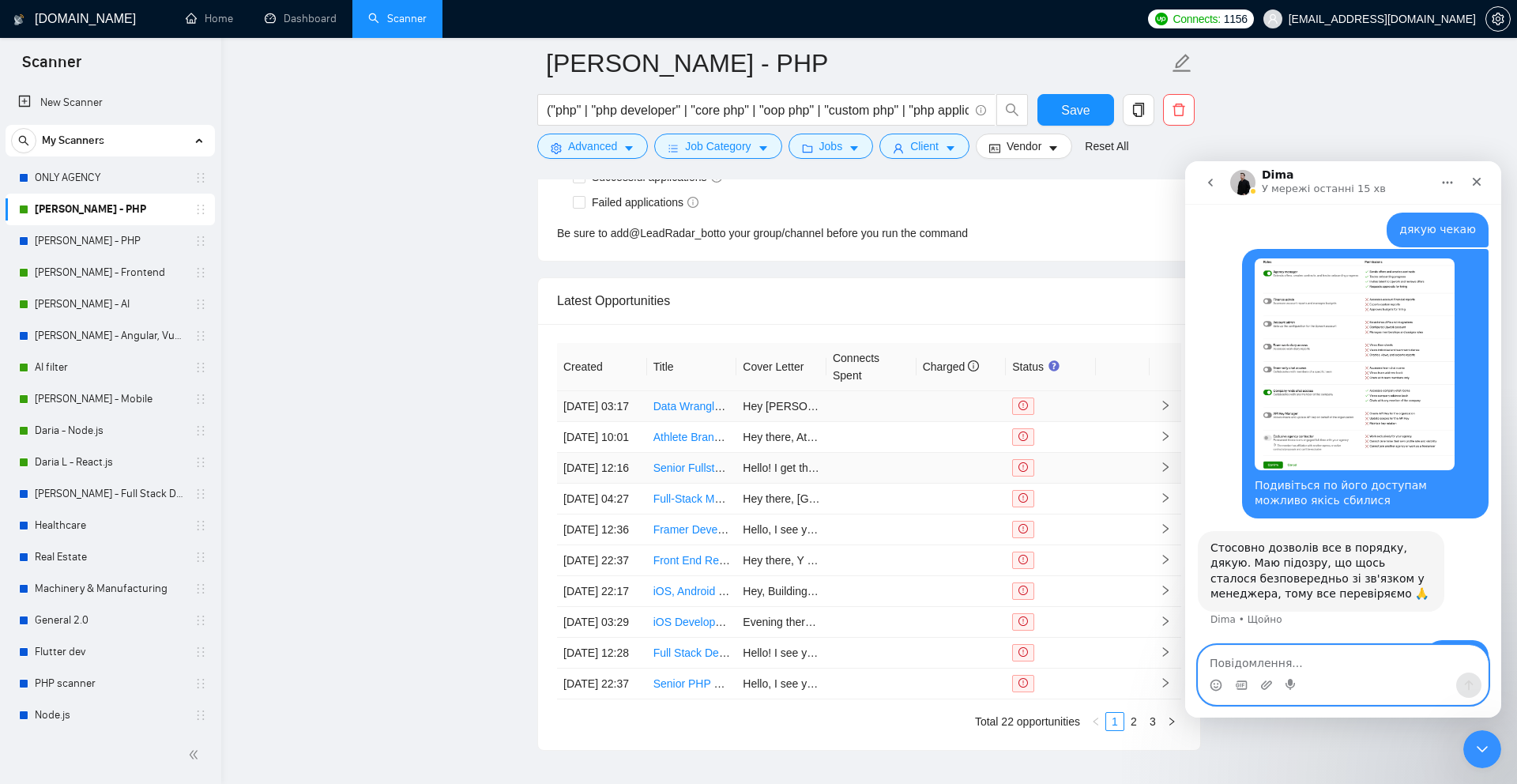
scroll to position [3933, 0]
